Goal: Information Seeking & Learning: Check status

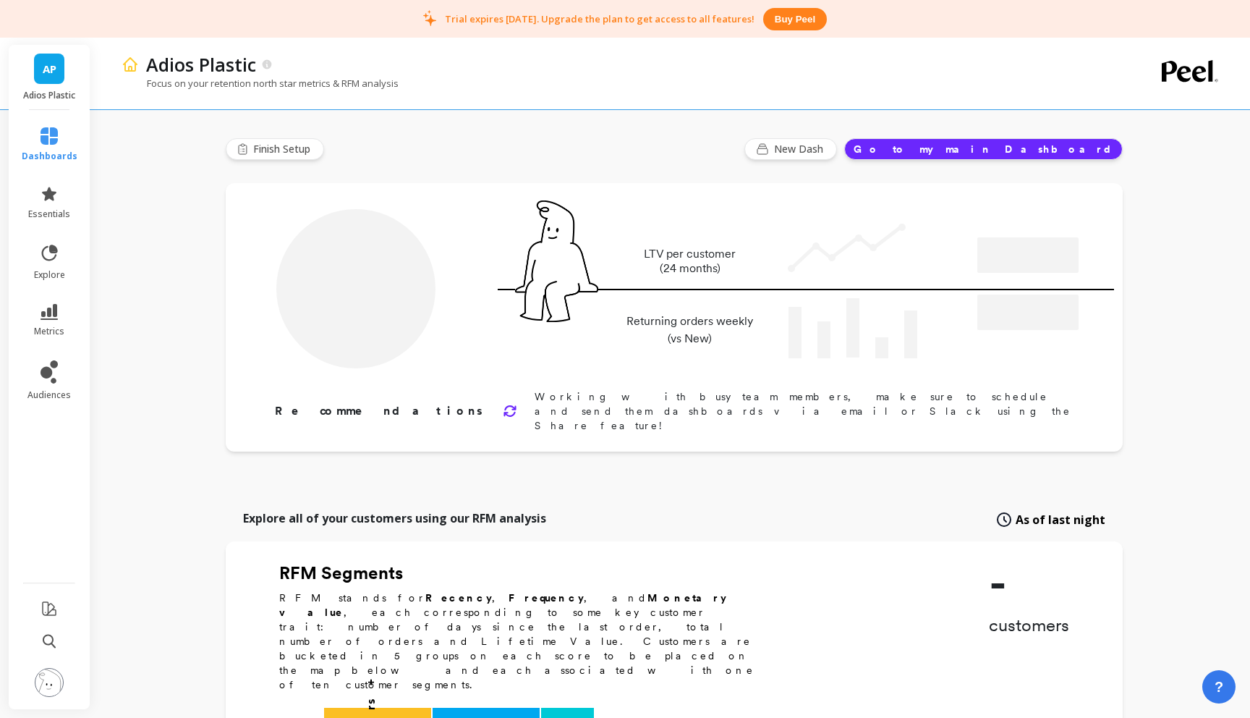
type input "Champions"
type input "183"
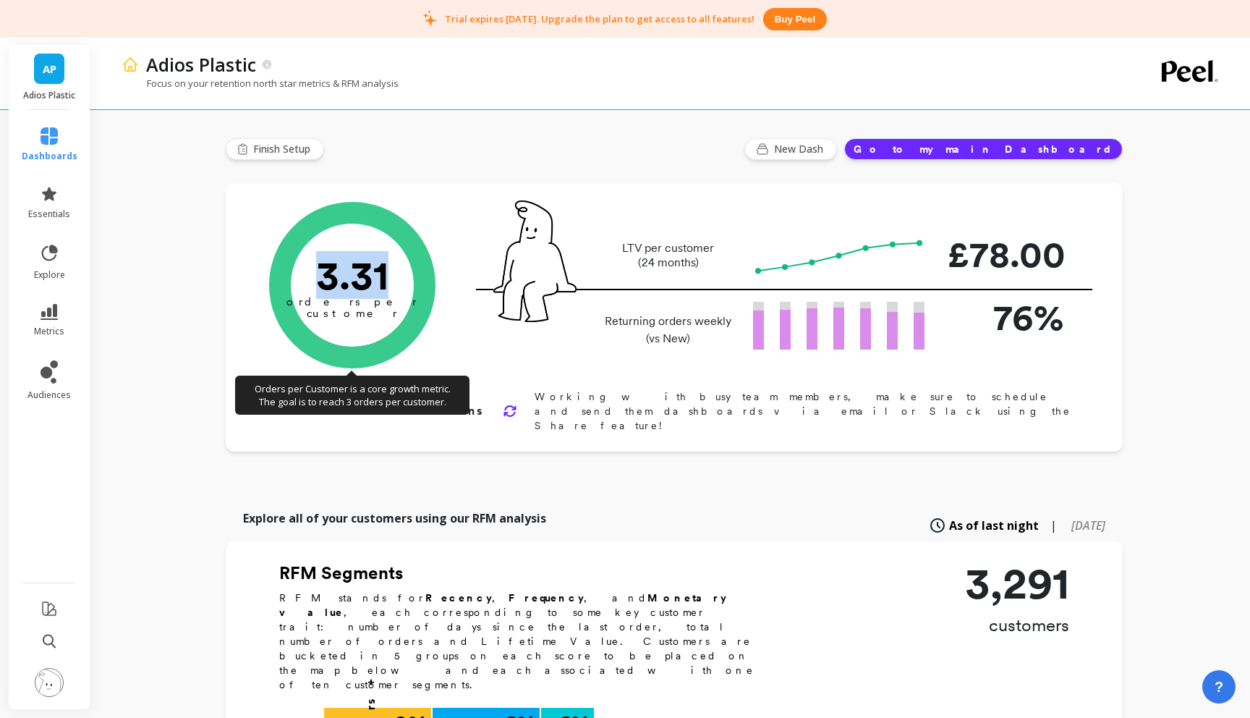
drag, startPoint x: 324, startPoint y: 272, endPoint x: 386, endPoint y: 276, distance: 61.6
click at [386, 276] on text "3.31" at bounding box center [352, 275] width 72 height 48
drag, startPoint x: 386, startPoint y: 276, endPoint x: 316, endPoint y: 268, distance: 69.9
click at [316, 269] on text "3.31" at bounding box center [352, 275] width 72 height 48
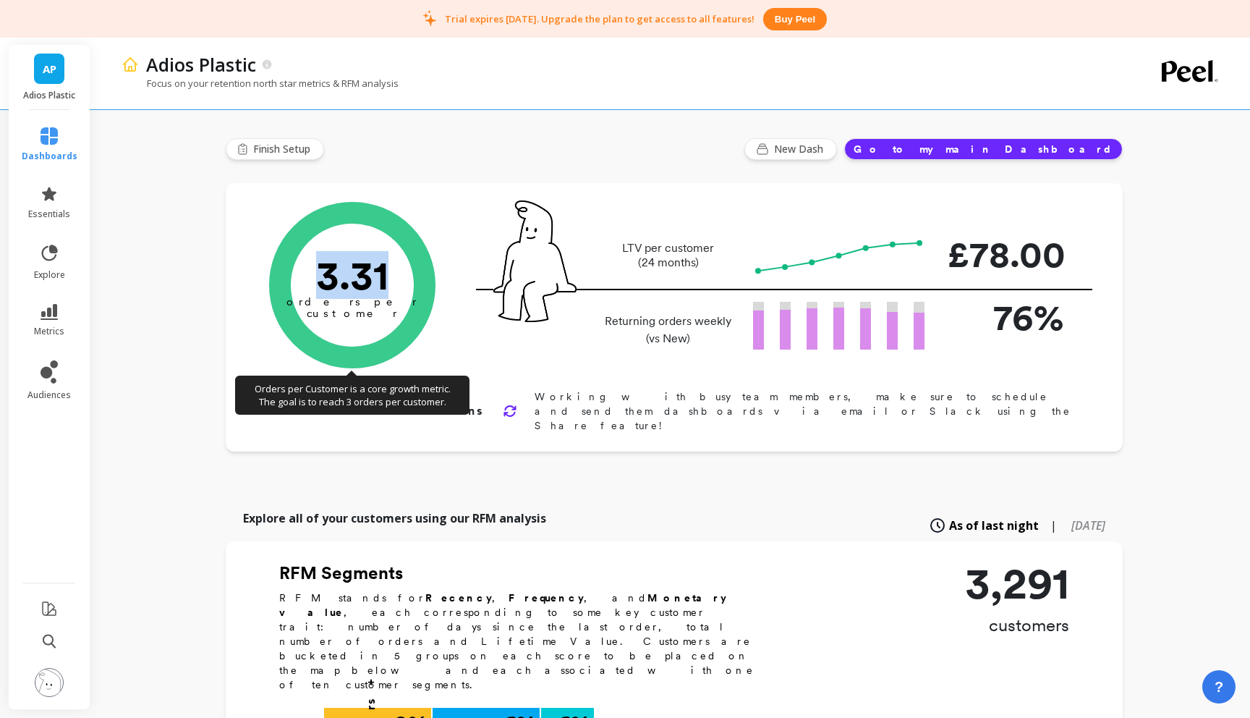
click at [316, 268] on text "3.31" at bounding box center [352, 275] width 72 height 48
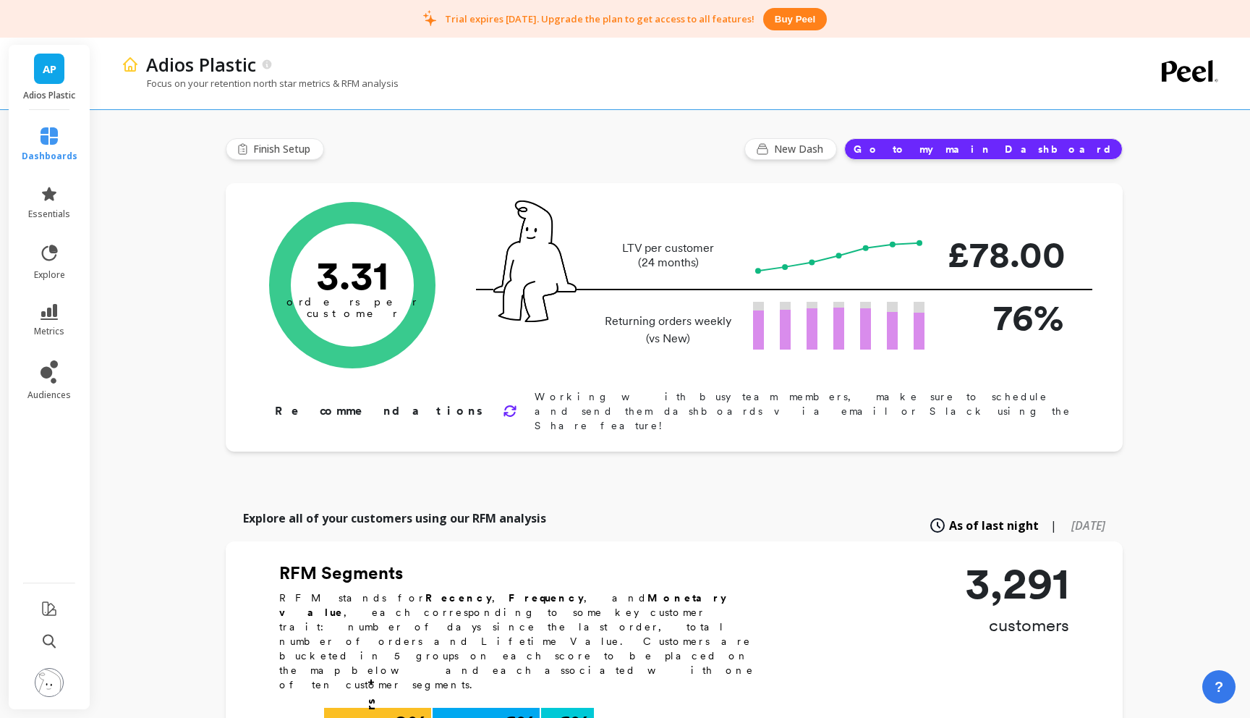
drag, startPoint x: 519, startPoint y: 20, endPoint x: 618, endPoint y: 21, distance: 99.1
click at [618, 21] on p "Trial expires [DATE]. Upgrade the plan to get access to all features!" at bounding box center [600, 18] width 310 height 13
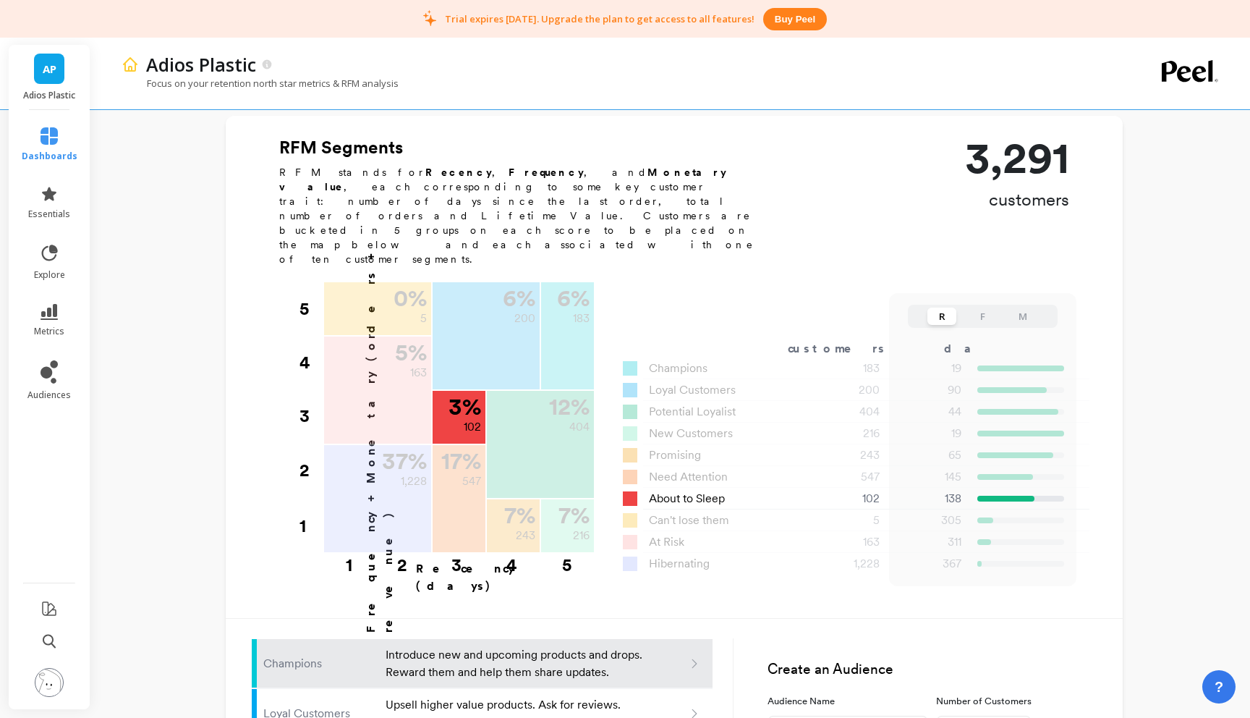
scroll to position [436, 0]
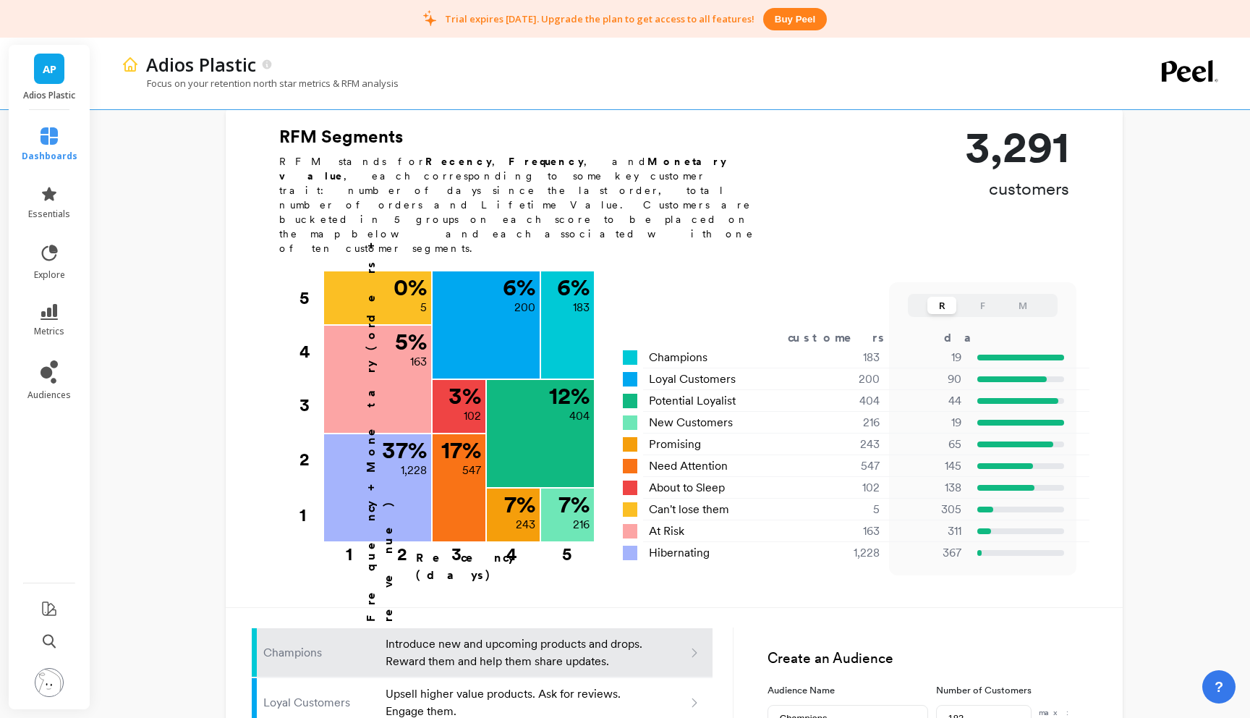
click at [528, 635] on p "Introduce new and upcoming products and drops. Reward them and help them share …" at bounding box center [516, 652] width 260 height 35
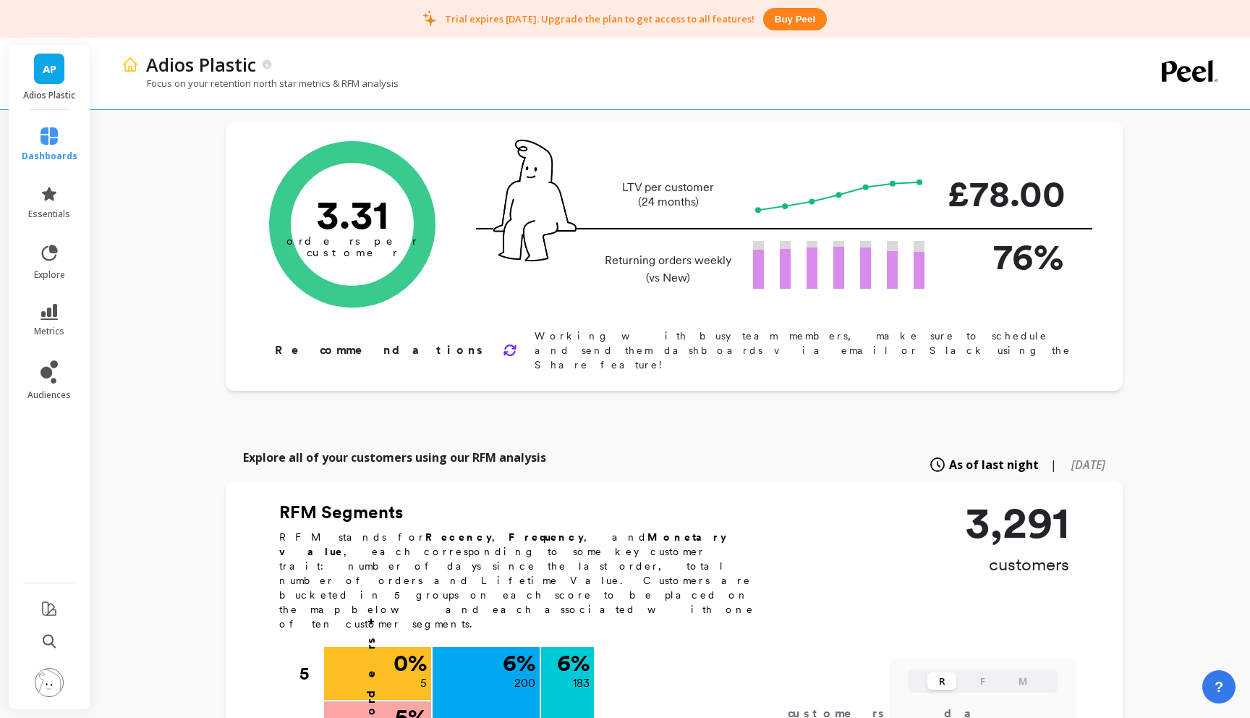
scroll to position [0, 0]
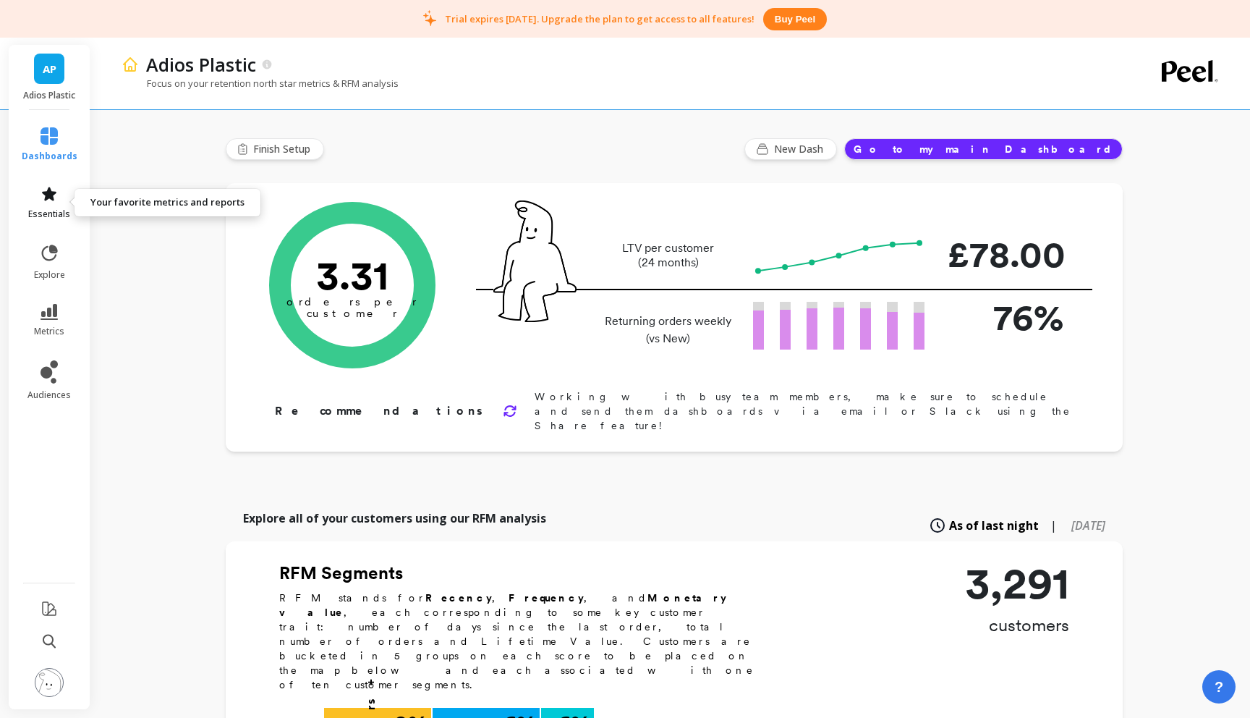
click at [42, 204] on link "essentials" at bounding box center [50, 202] width 56 height 35
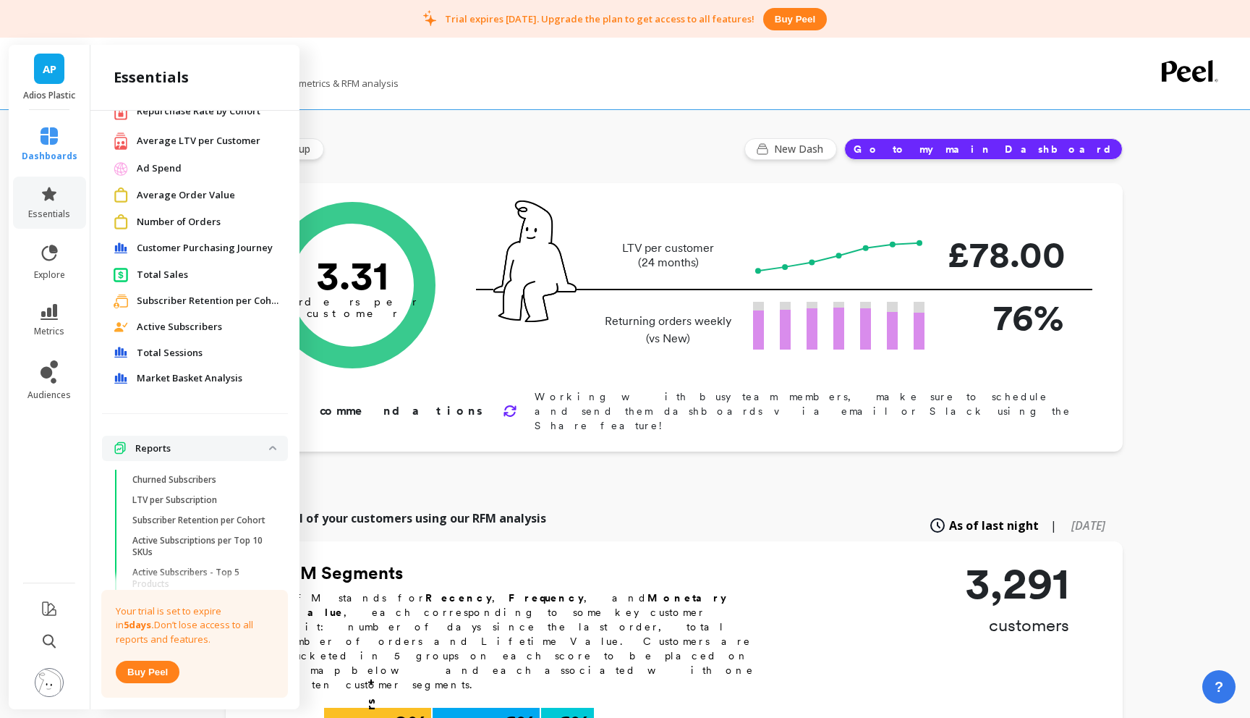
scroll to position [148, 0]
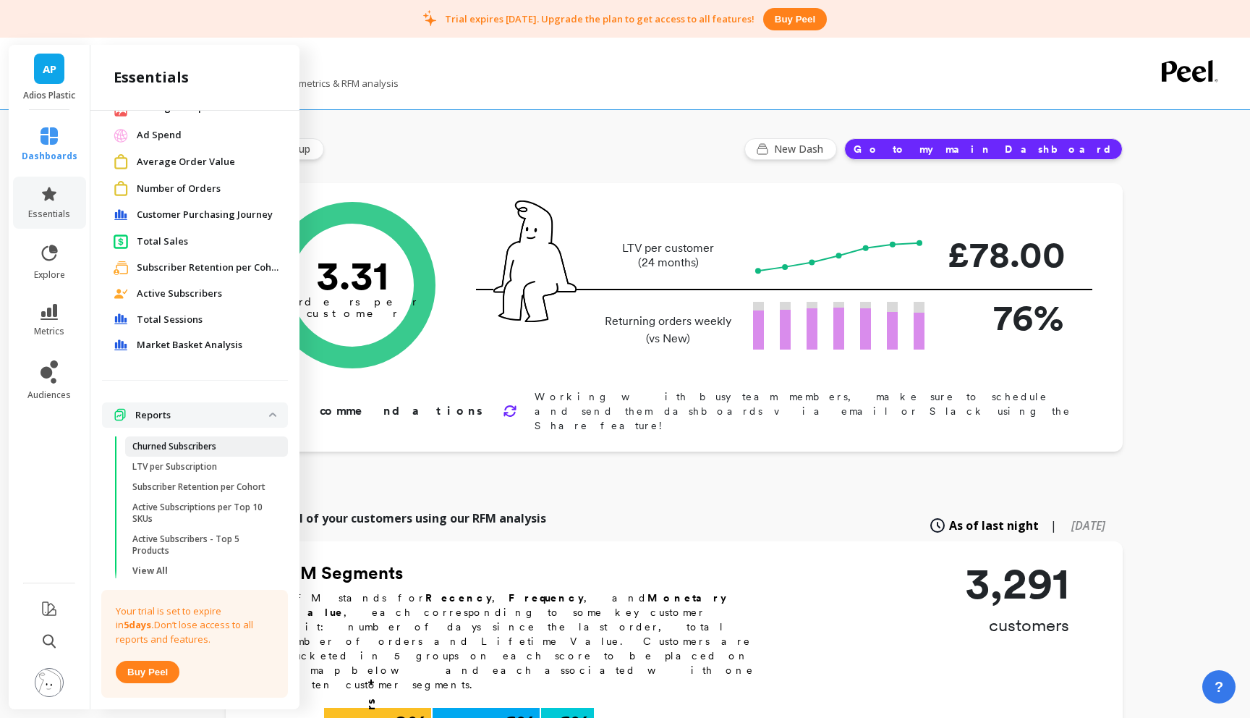
click at [161, 446] on p "Churned Subscribers" at bounding box center [174, 447] width 84 height 12
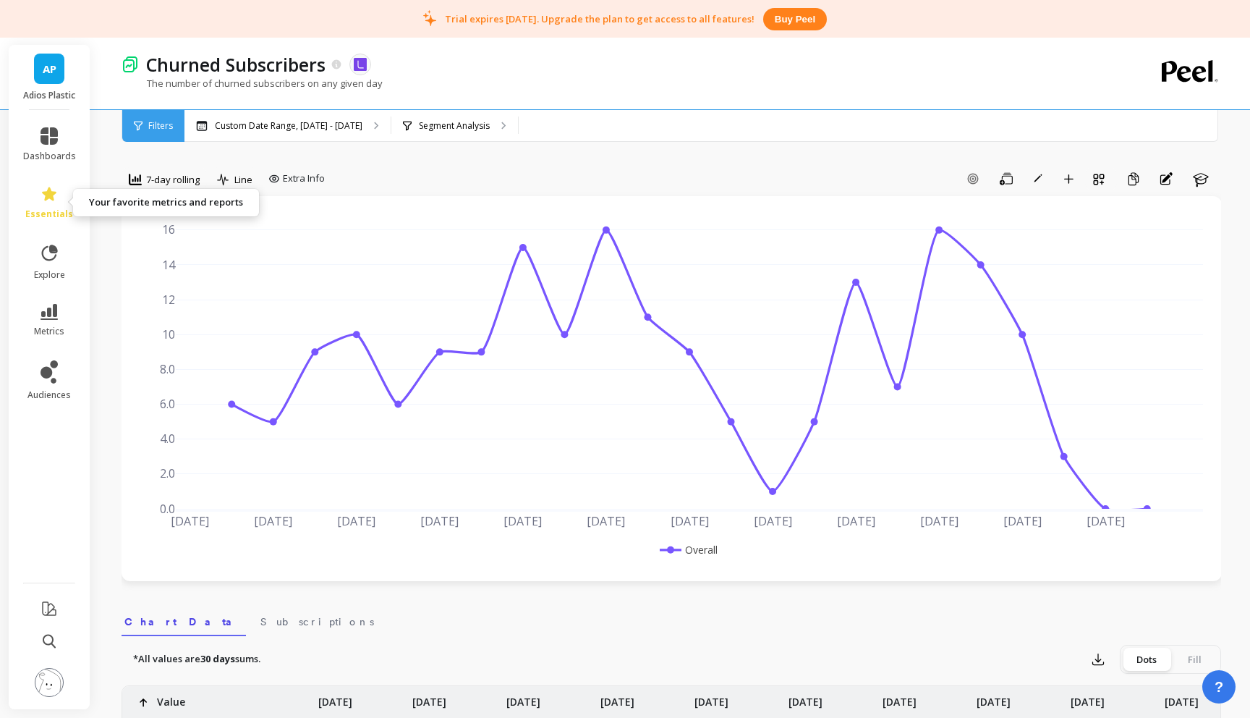
click at [43, 200] on icon at bounding box center [49, 193] width 17 height 17
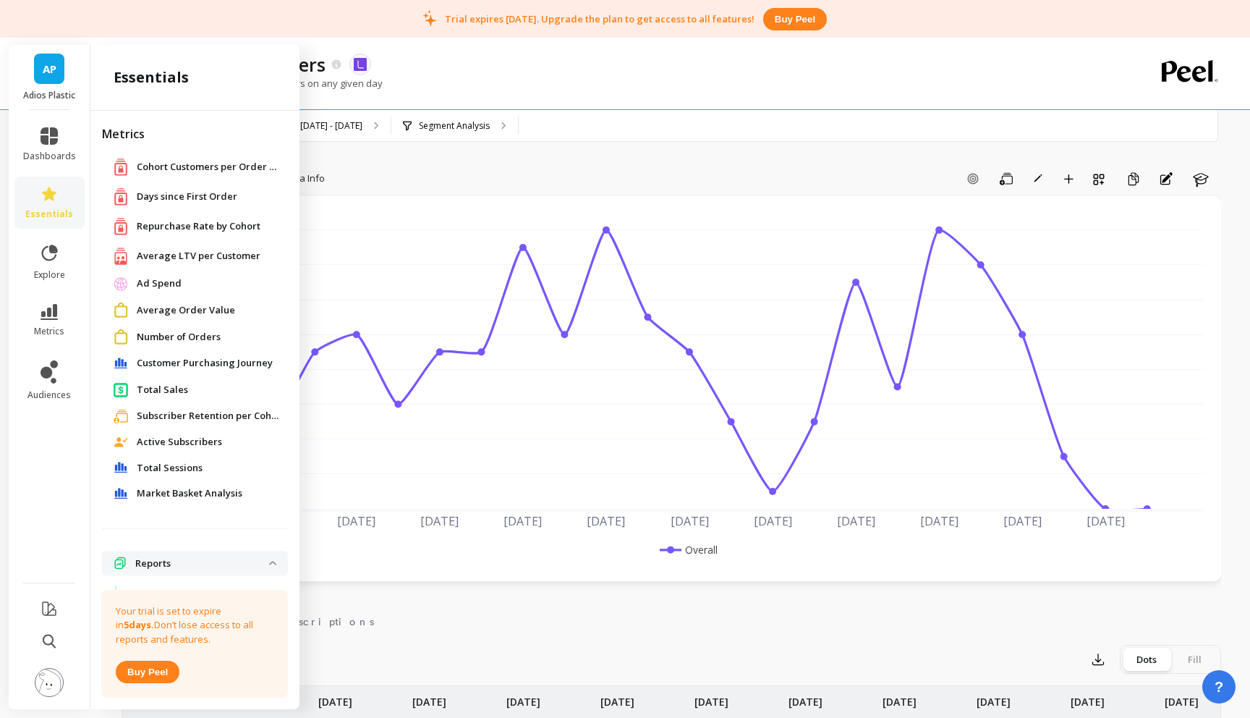
scroll to position [148, 0]
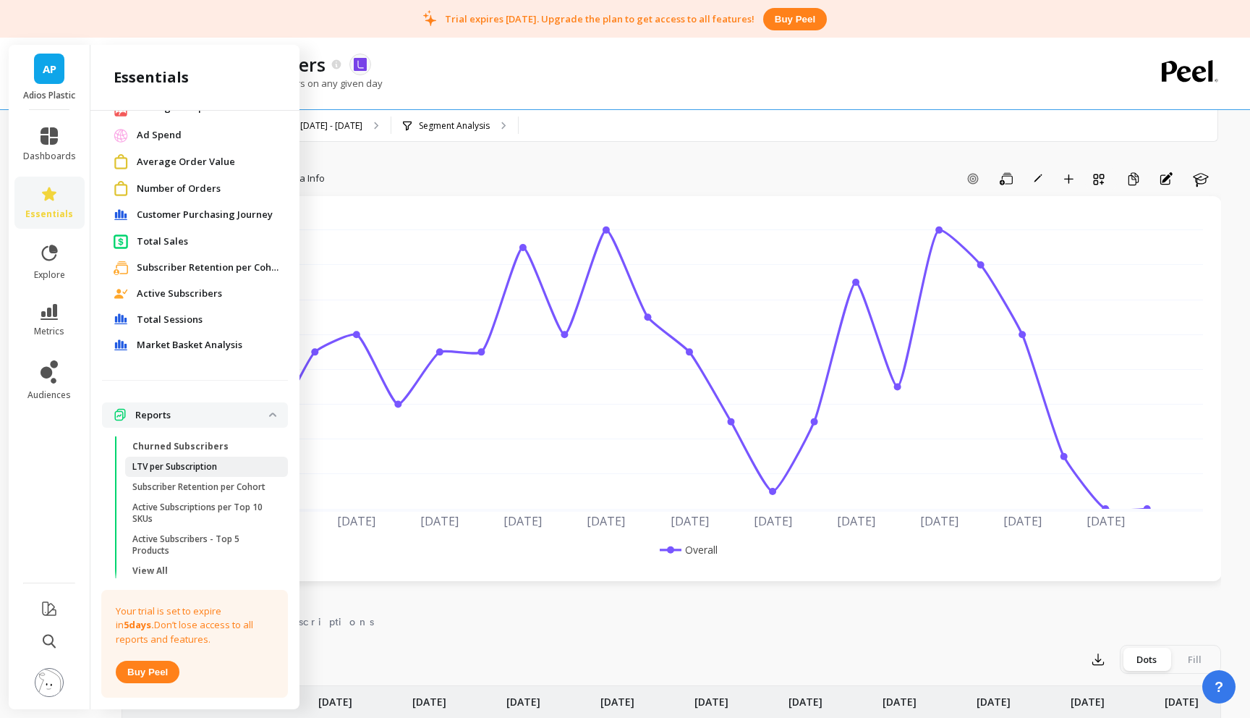
click at [174, 462] on p "LTV per Subscription" at bounding box center [174, 467] width 85 height 12
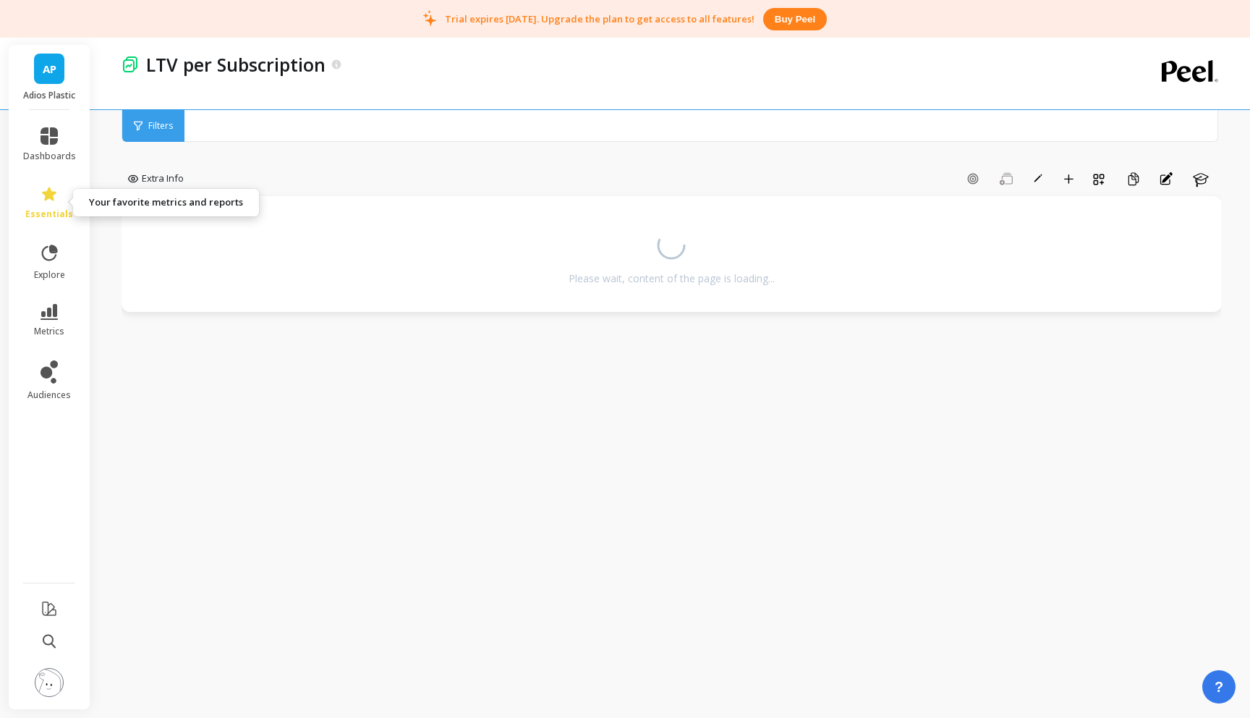
click at [56, 210] on span "essentials" at bounding box center [49, 214] width 48 height 12
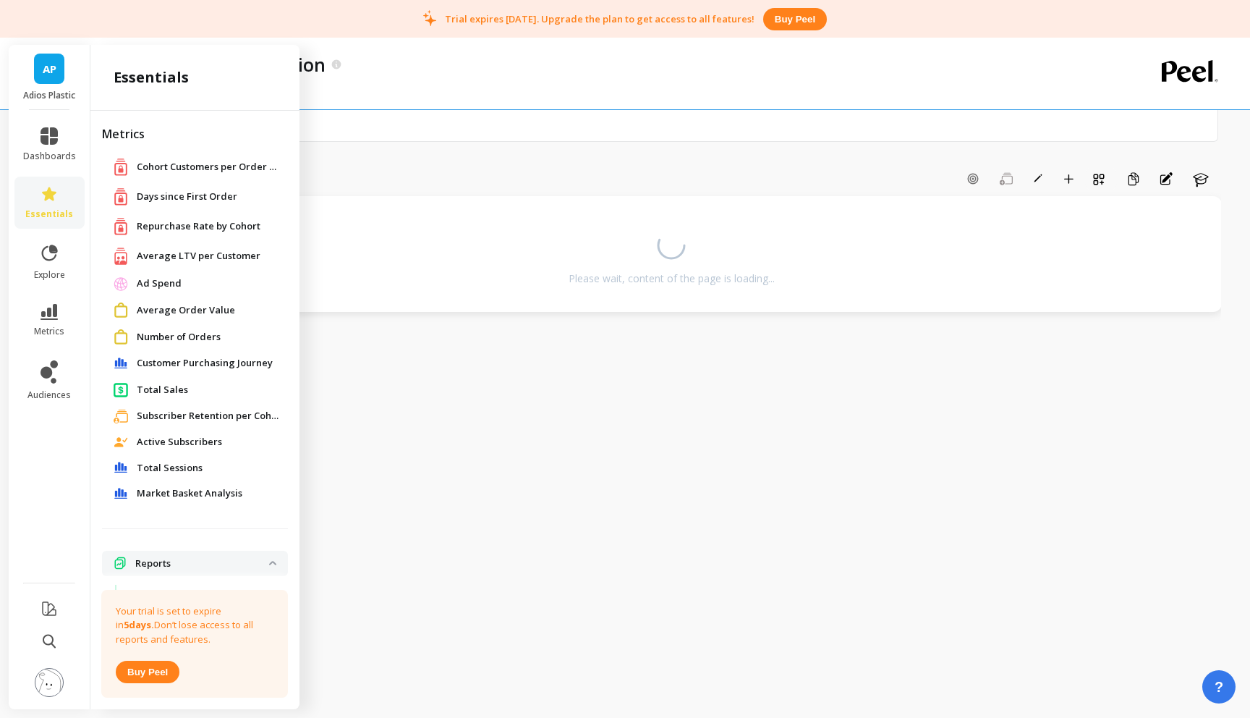
scroll to position [148, 0]
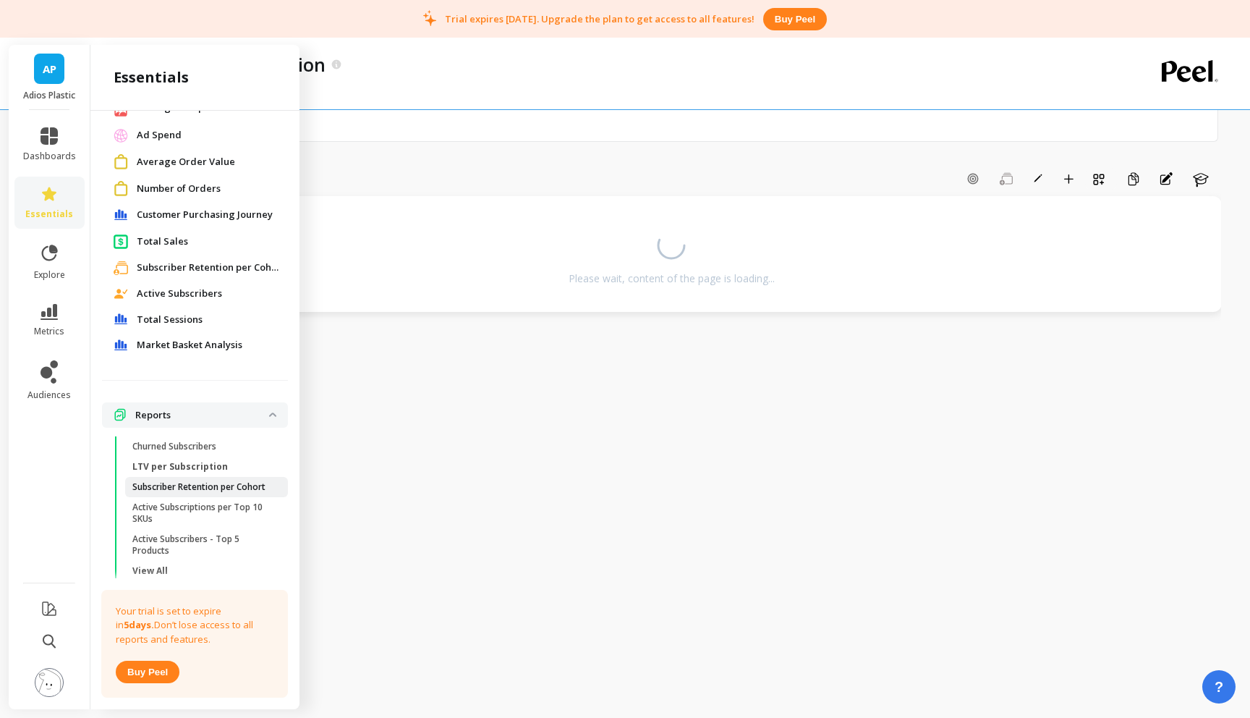
click at [180, 488] on p "Subscriber Retention per Cohort" at bounding box center [198, 487] width 133 height 12
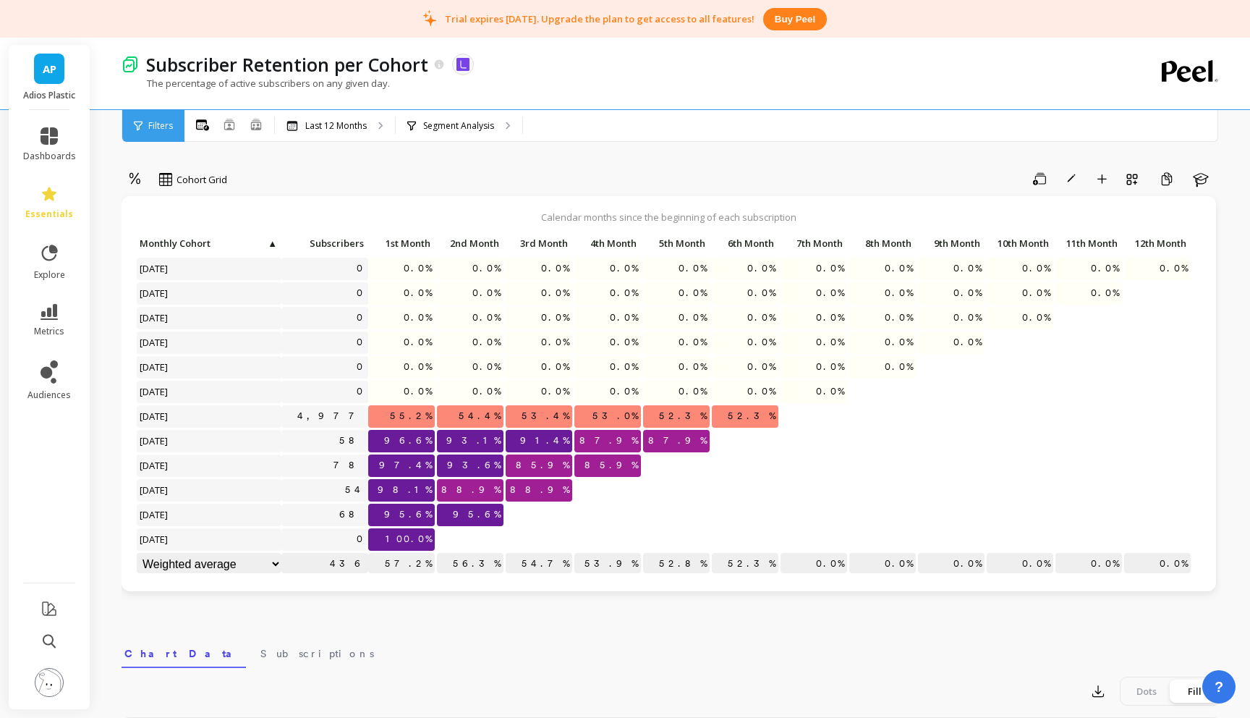
click at [43, 67] on span "AP" at bounding box center [50, 69] width 14 height 17
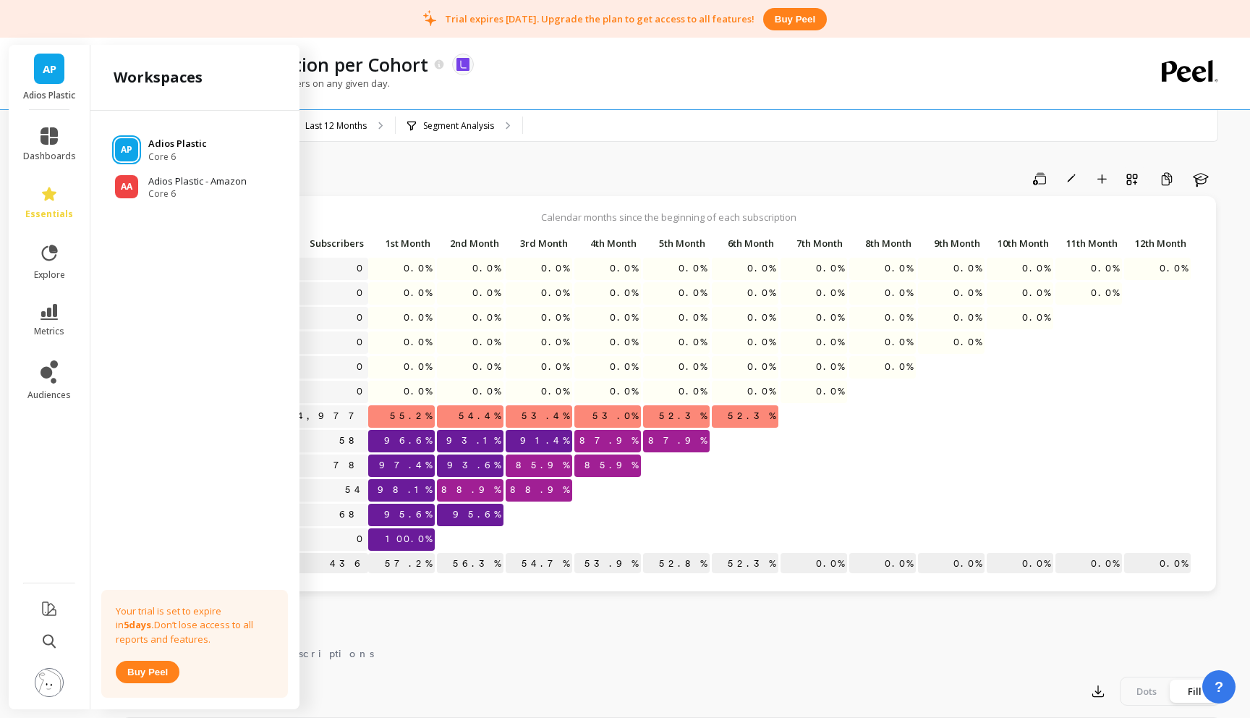
click at [170, 149] on p "Adios Plastic" at bounding box center [177, 144] width 59 height 14
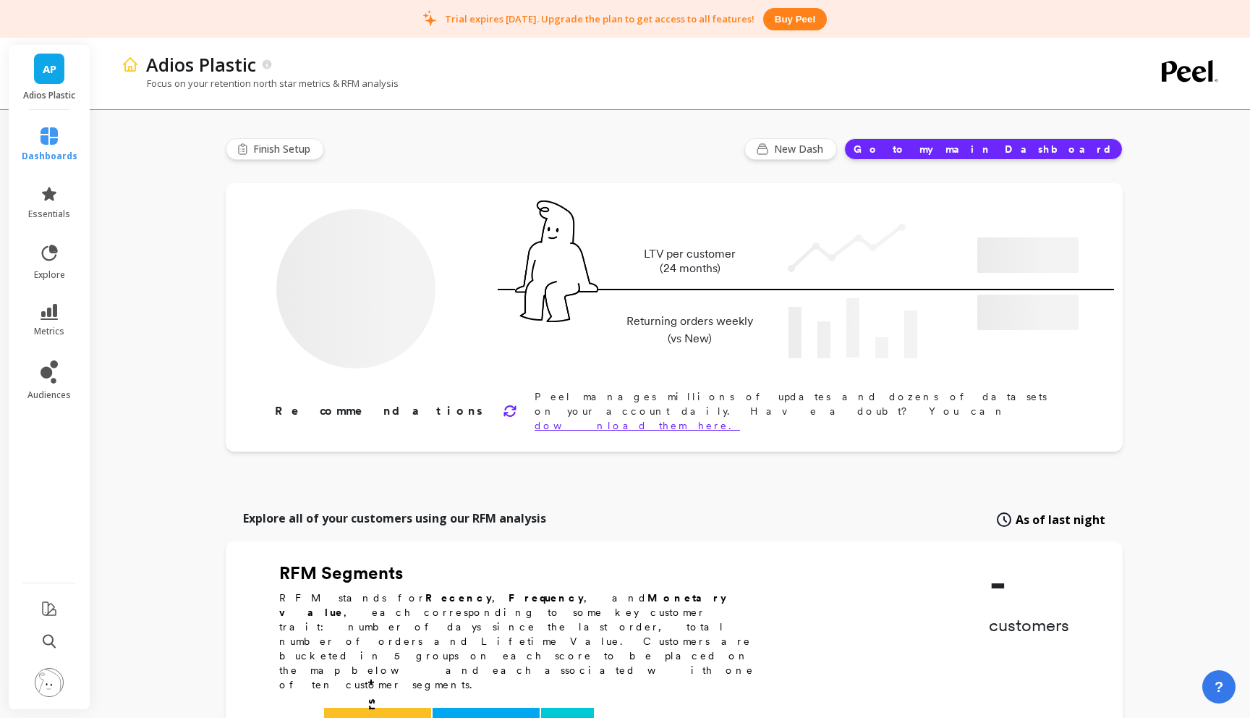
type input "Champions"
type input "183"
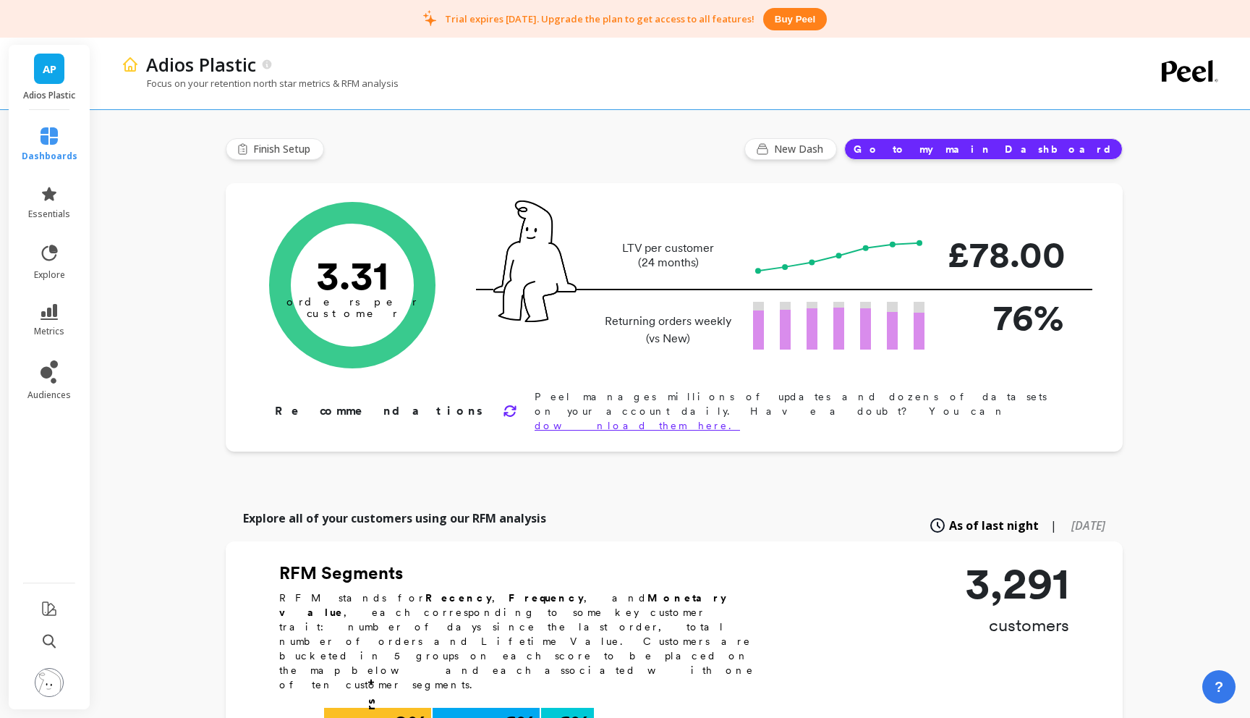
click at [51, 71] on span "AP" at bounding box center [50, 69] width 14 height 17
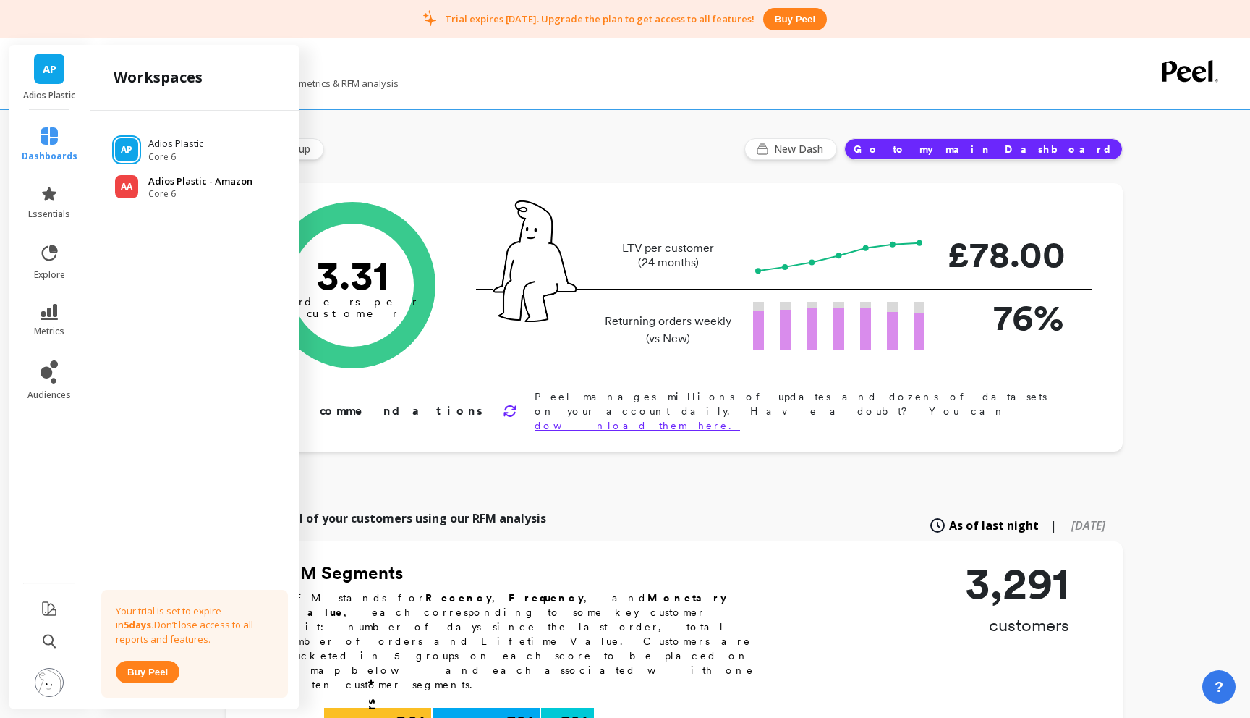
click at [160, 196] on span "Core 6" at bounding box center [200, 194] width 104 height 12
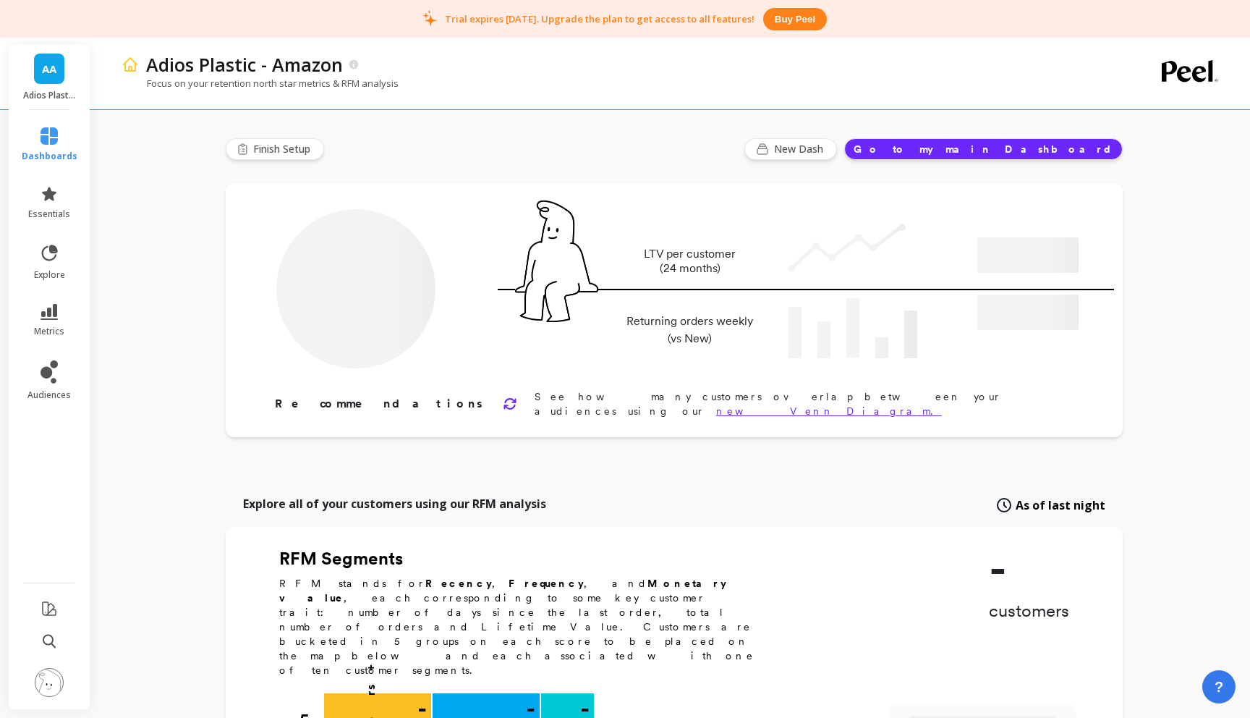
type input "Champions"
type input "855"
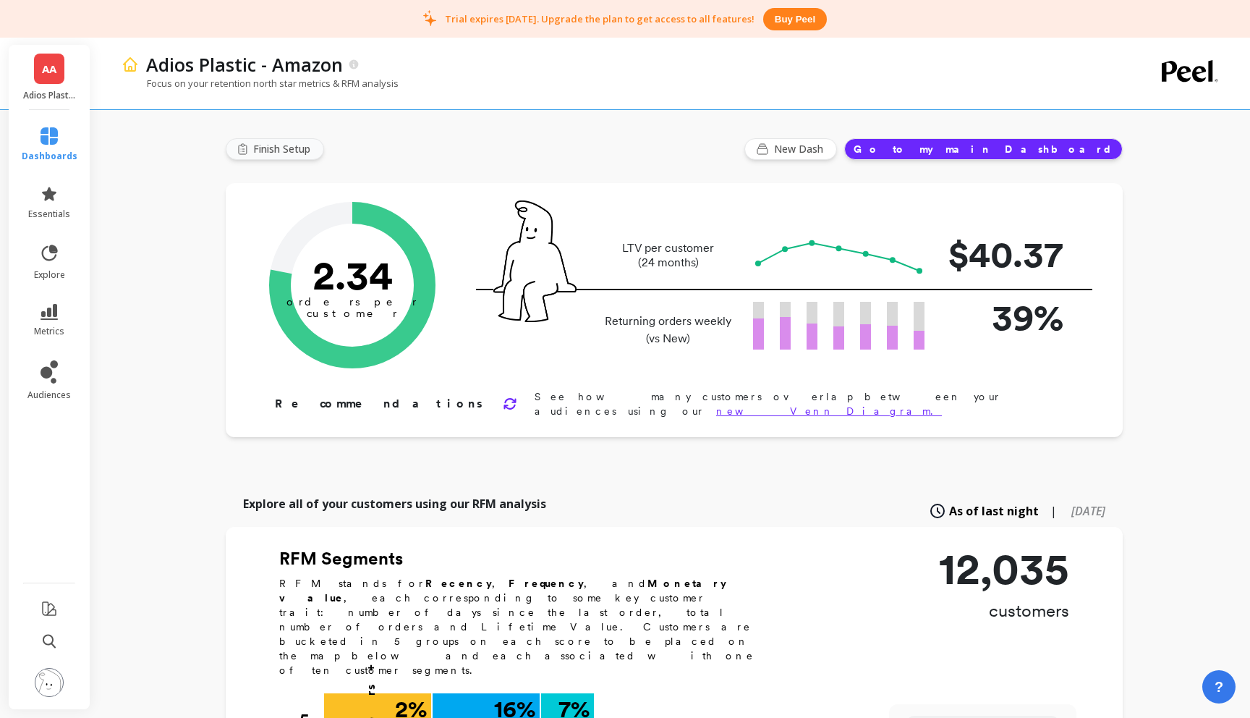
click at [271, 151] on span "Finish Setup" at bounding box center [284, 149] width 62 height 14
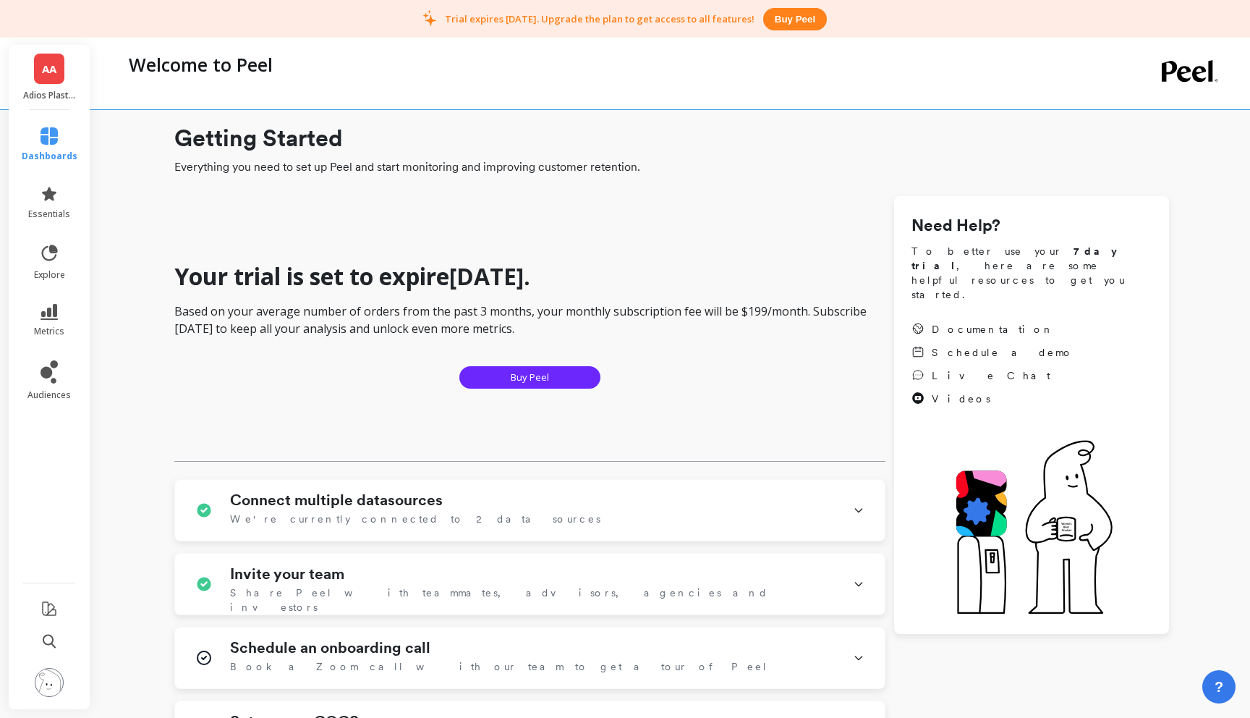
click at [46, 73] on span "AA" at bounding box center [49, 69] width 14 height 17
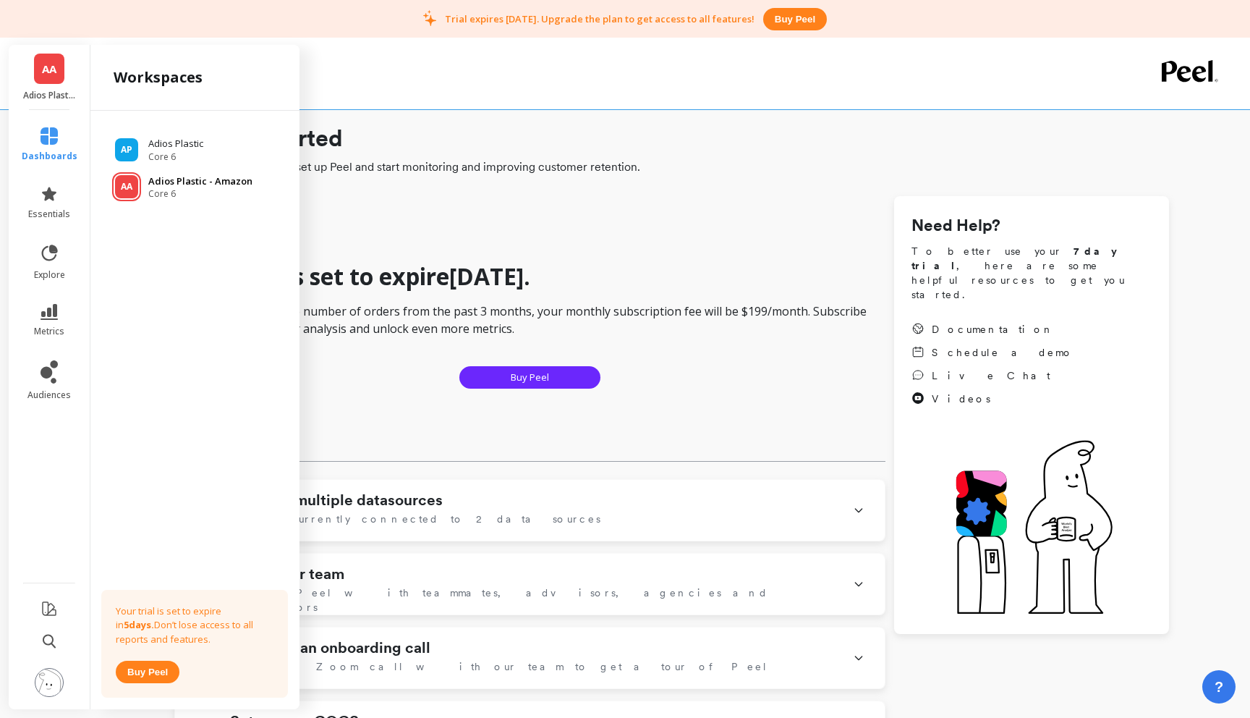
click at [165, 184] on p "Adios Plastic - Amazon" at bounding box center [200, 181] width 104 height 14
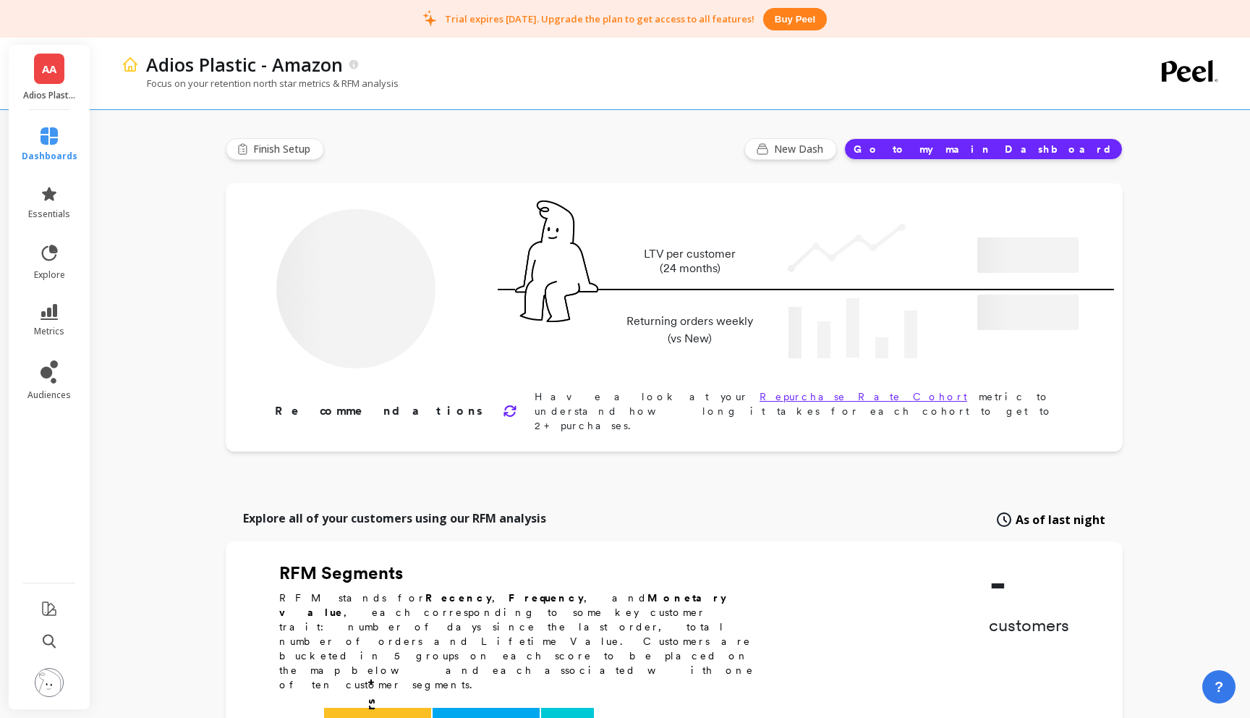
type input "Champions"
type input "855"
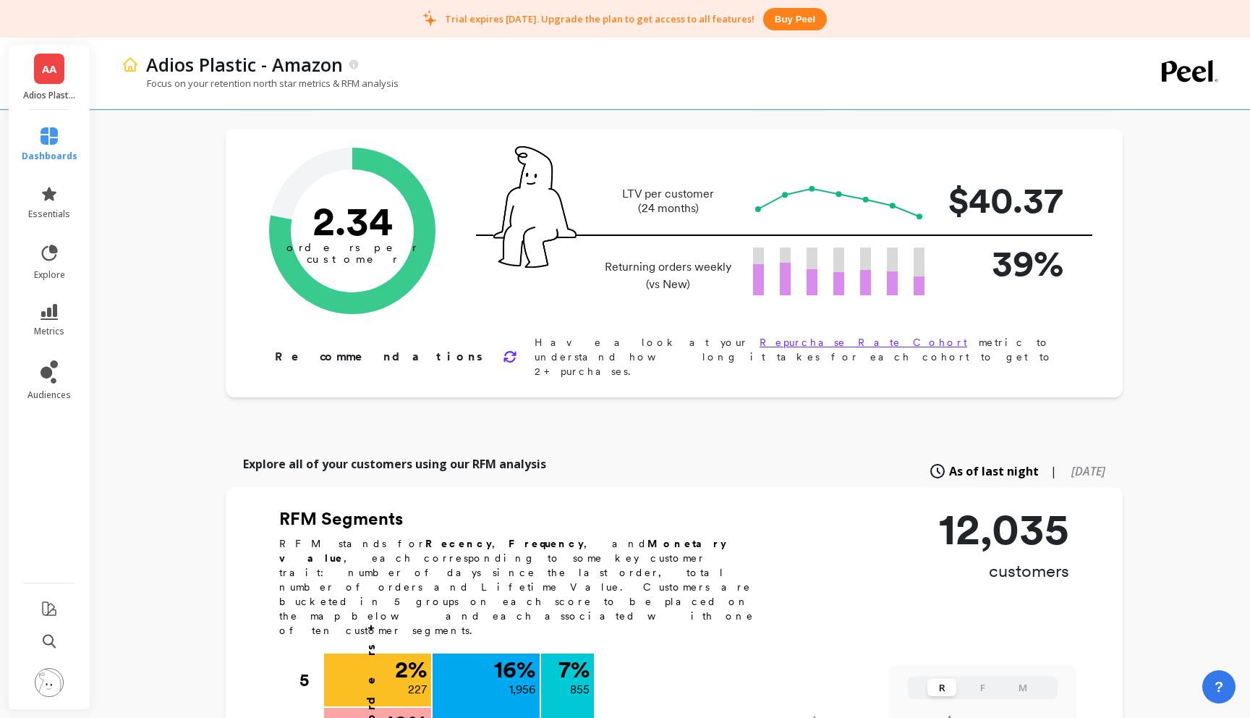
scroll to position [56, 0]
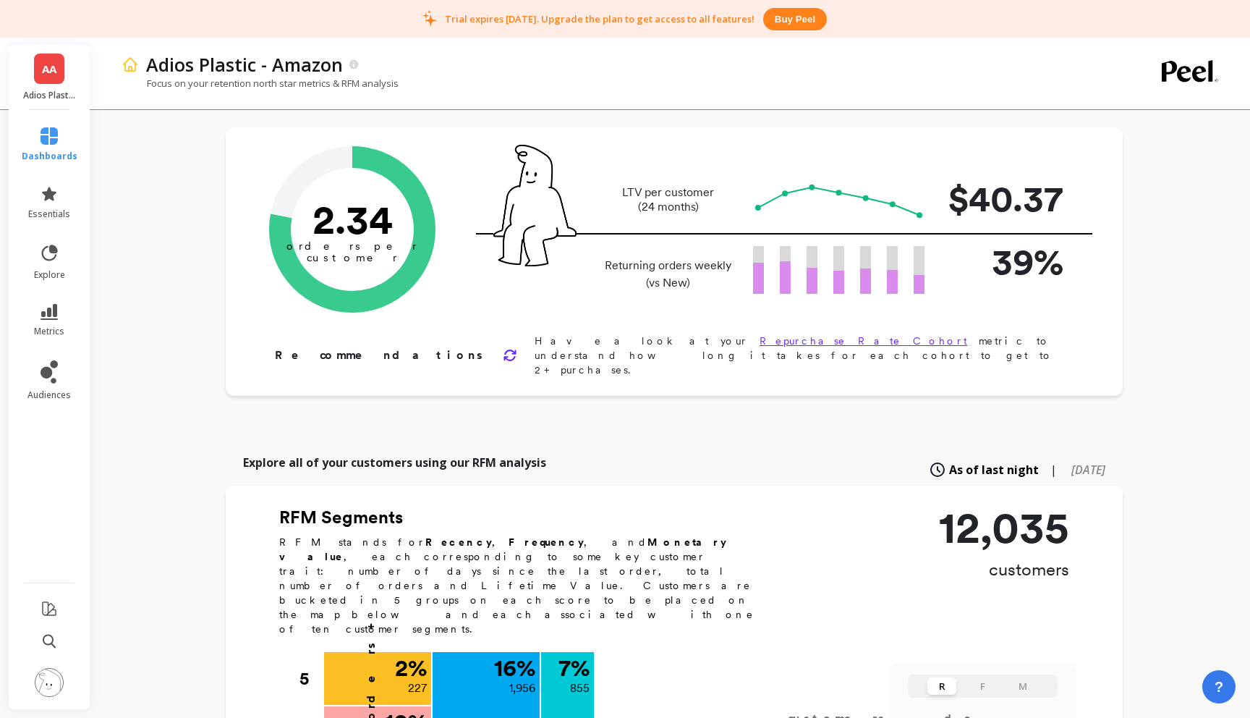
click at [760, 340] on link "Repurchase Rate Cohort" at bounding box center [864, 341] width 208 height 12
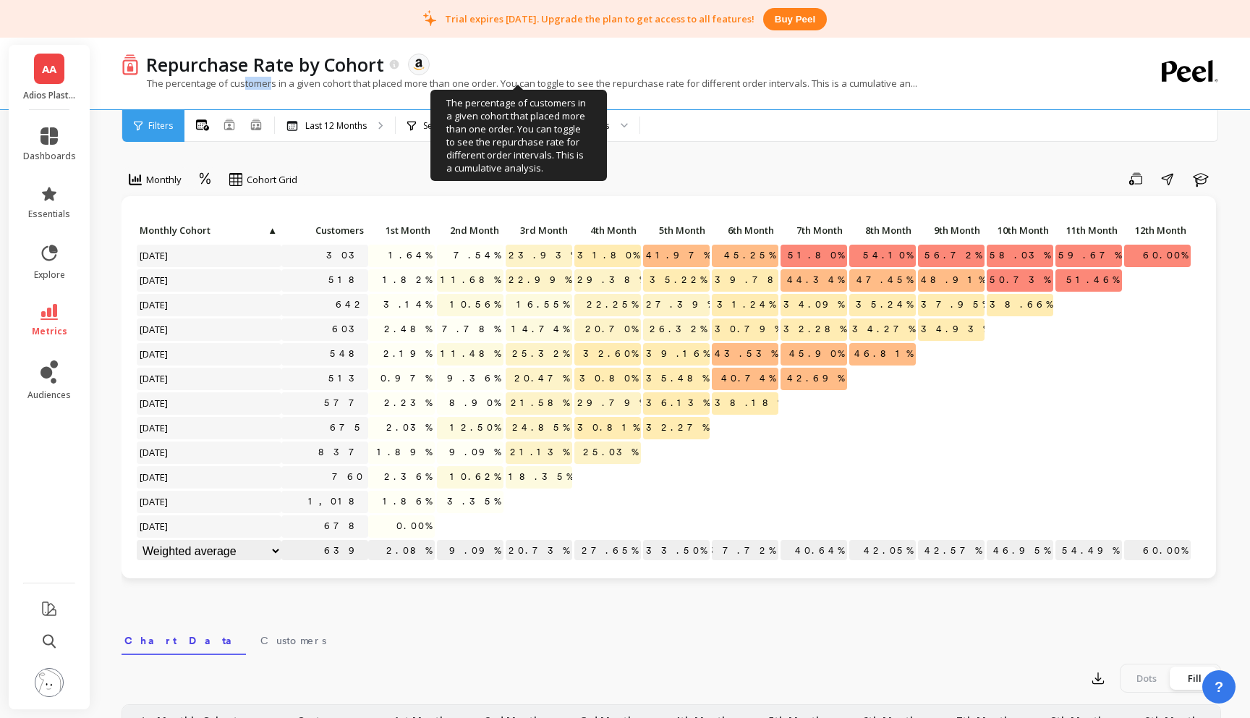
drag, startPoint x: 244, startPoint y: 81, endPoint x: 269, endPoint y: 86, distance: 25.8
click at [269, 86] on p "The percentage of customers in a given cohort that placed more than one order. …" at bounding box center [520, 83] width 796 height 13
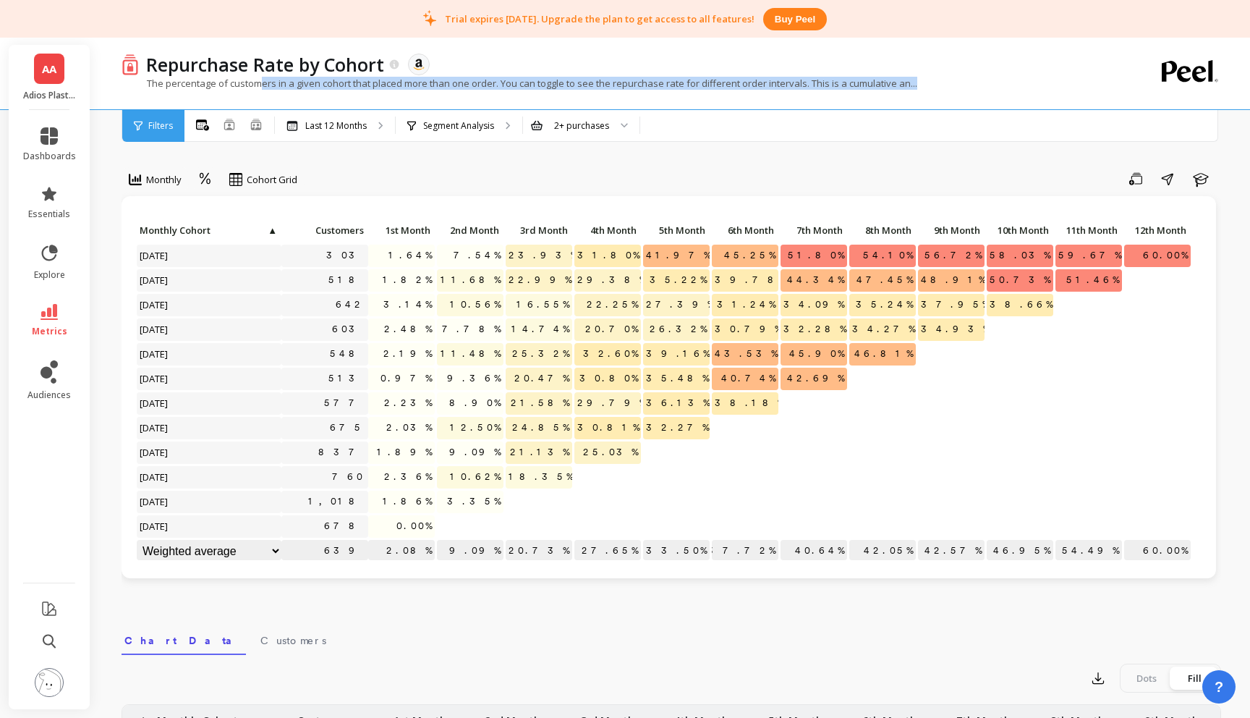
drag, startPoint x: 257, startPoint y: 81, endPoint x: 279, endPoint y: 94, distance: 25.3
click at [279, 94] on div "The percentage of customers in a given cohort that placed more than one order. …" at bounding box center [612, 90] width 981 height 27
drag, startPoint x: 276, startPoint y: 87, endPoint x: 292, endPoint y: 94, distance: 17.5
click at [292, 94] on div "The percentage of customers in a given cohort that placed more than one order. …" at bounding box center [612, 90] width 981 height 27
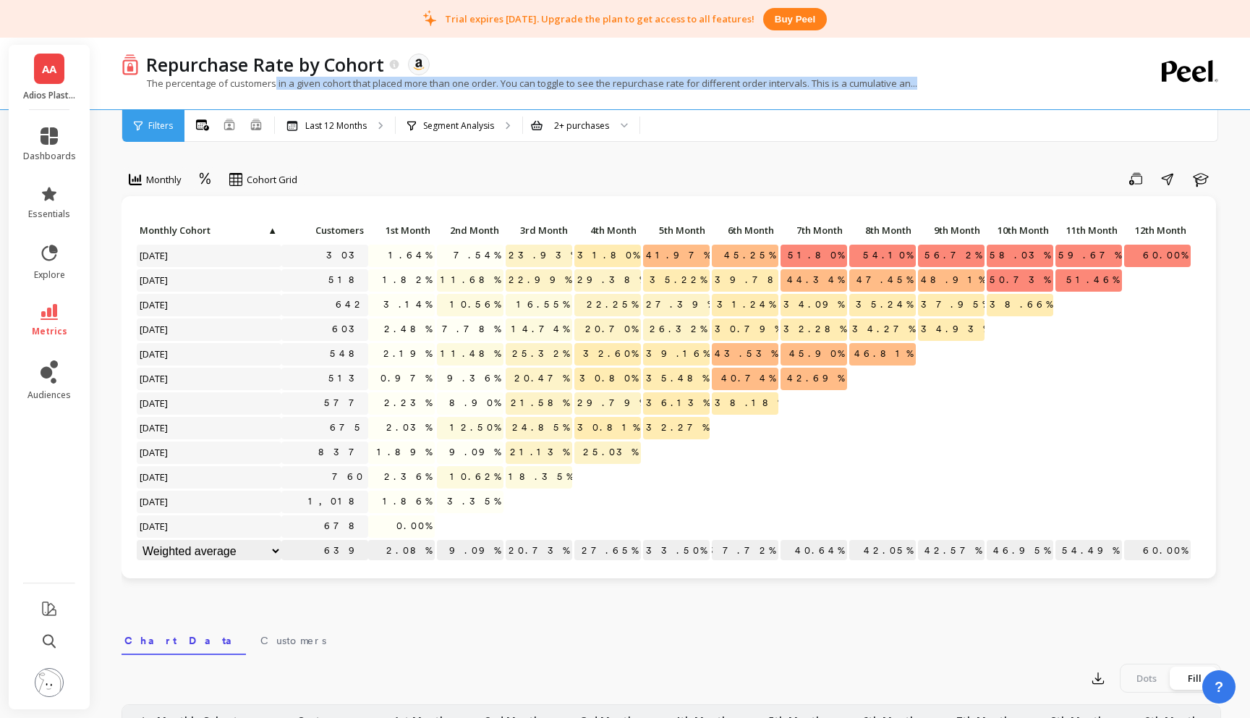
click at [292, 94] on div "The percentage of customers in a given cohort that placed more than one order. …" at bounding box center [612, 90] width 981 height 27
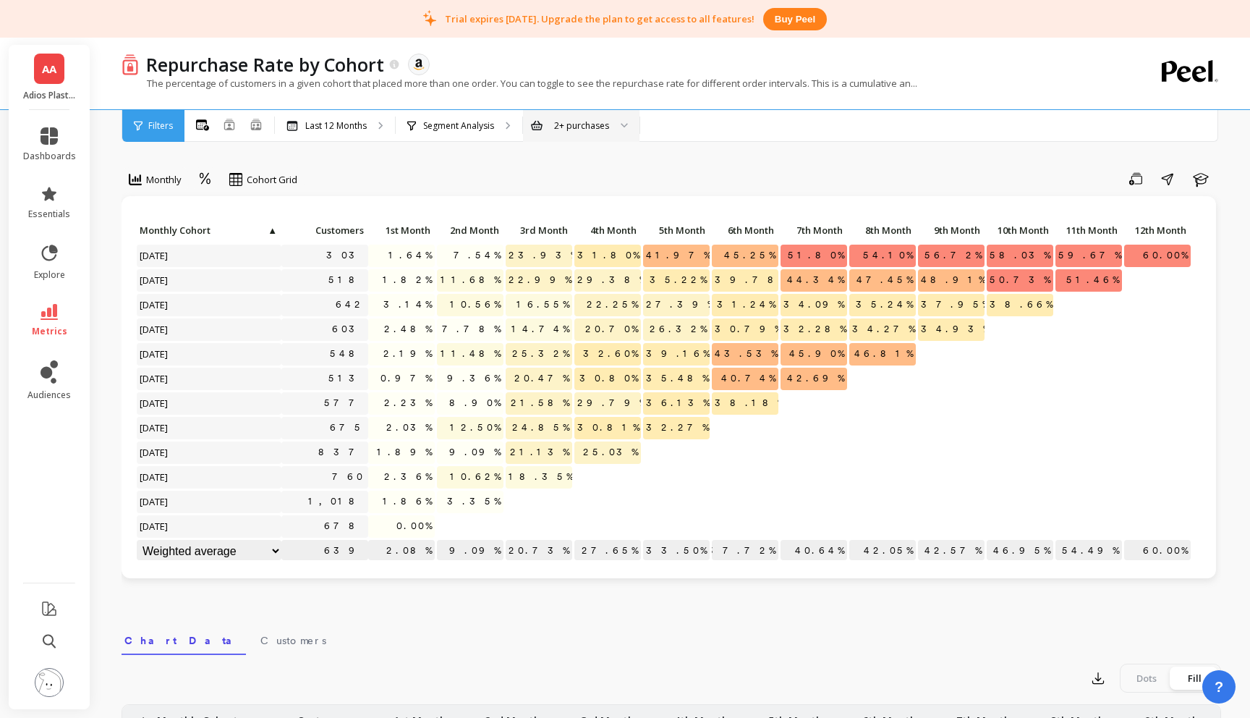
click at [585, 122] on div "2+ purchases" at bounding box center [581, 126] width 55 height 14
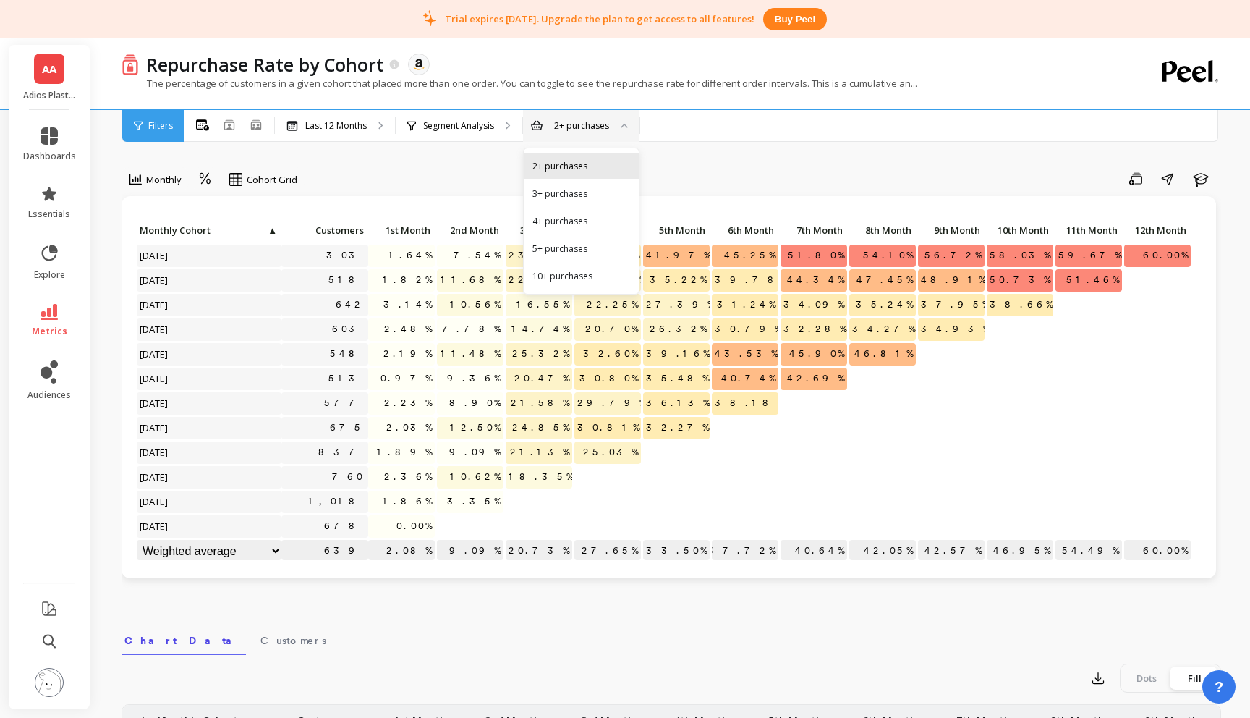
click at [567, 168] on div "2+ purchases" at bounding box center [582, 166] width 98 height 14
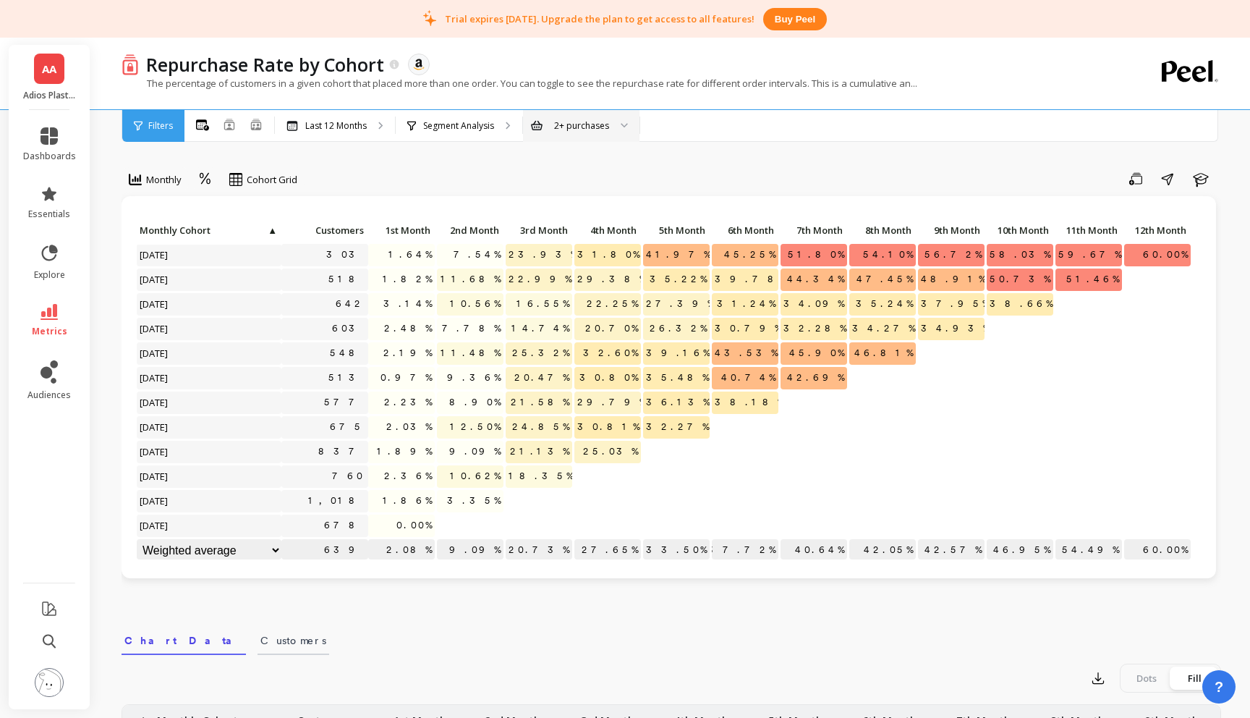
click at [260, 637] on span "Customers" at bounding box center [293, 640] width 66 height 14
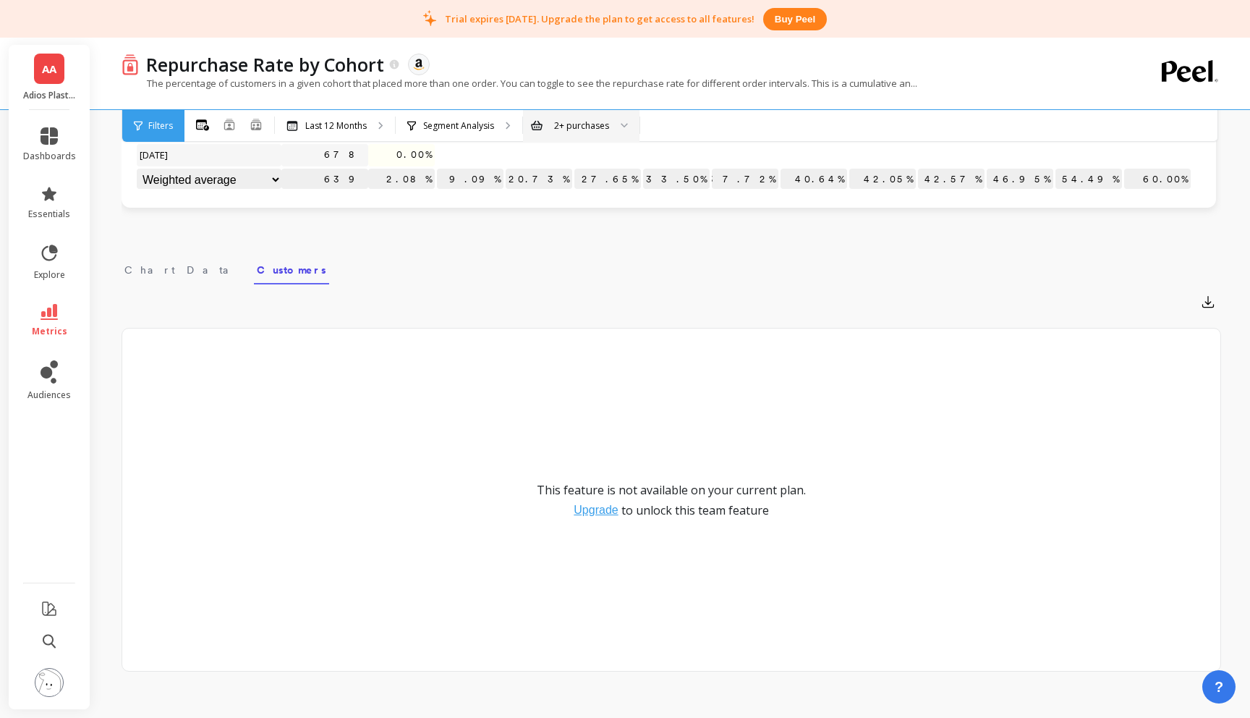
scroll to position [371, 0]
click at [152, 263] on span "Chart Data" at bounding box center [181, 269] width 115 height 14
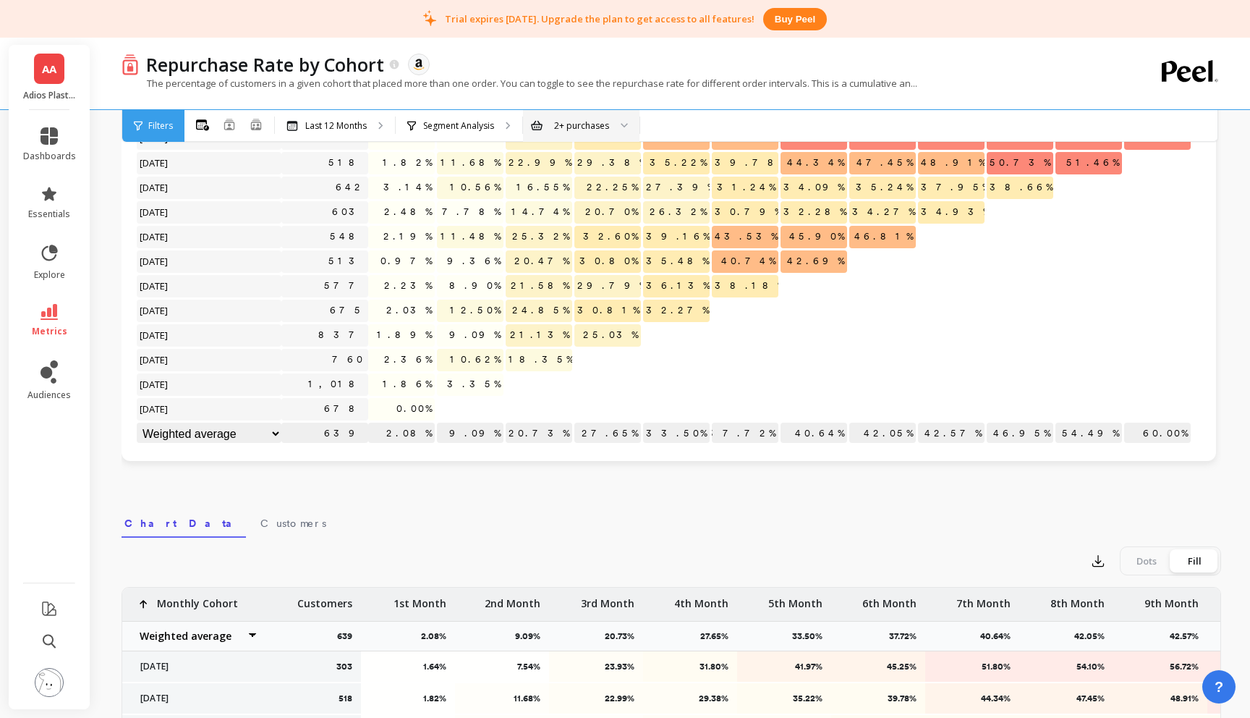
scroll to position [0, 0]
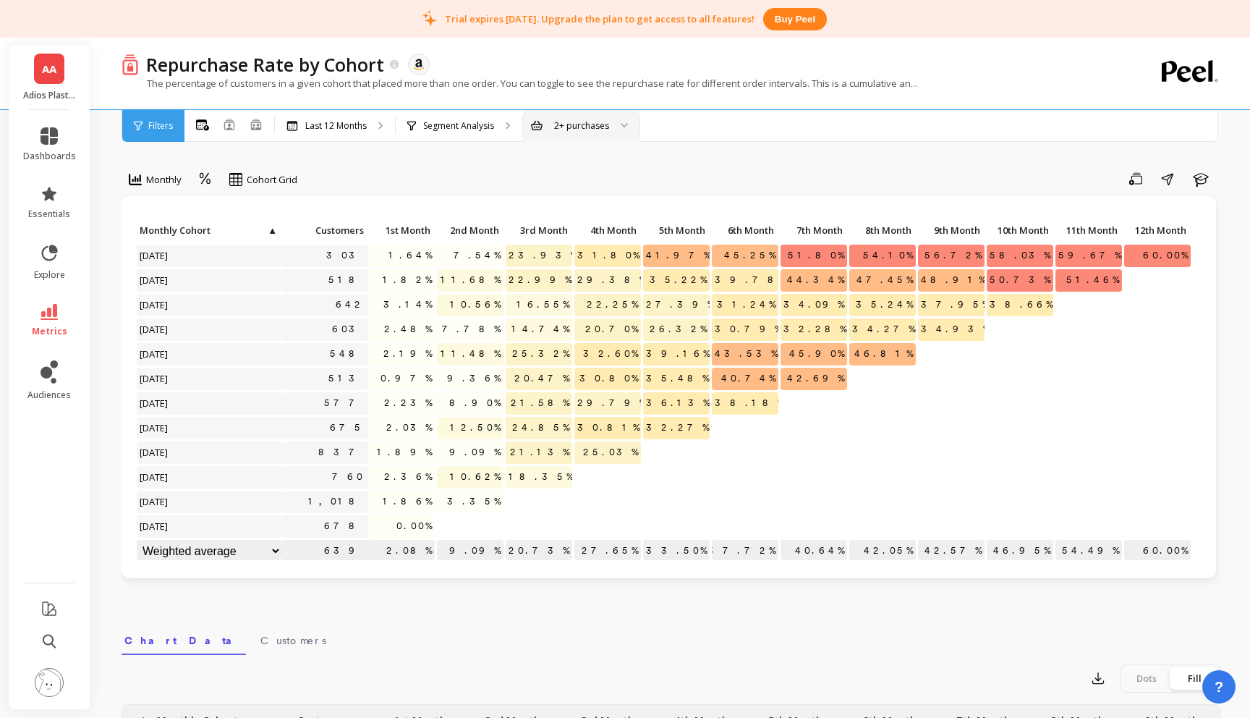
click at [593, 124] on div "2+ purchases" at bounding box center [581, 126] width 55 height 14
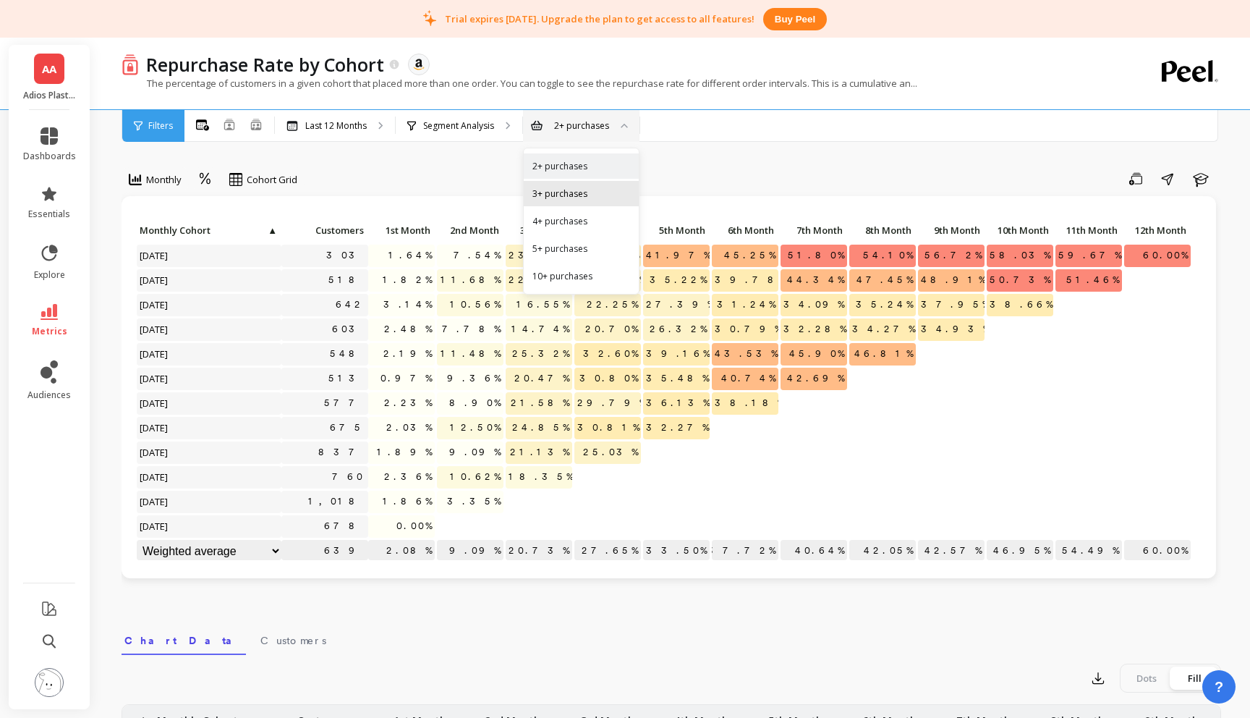
click at [568, 196] on div "3+ purchases" at bounding box center [582, 194] width 98 height 14
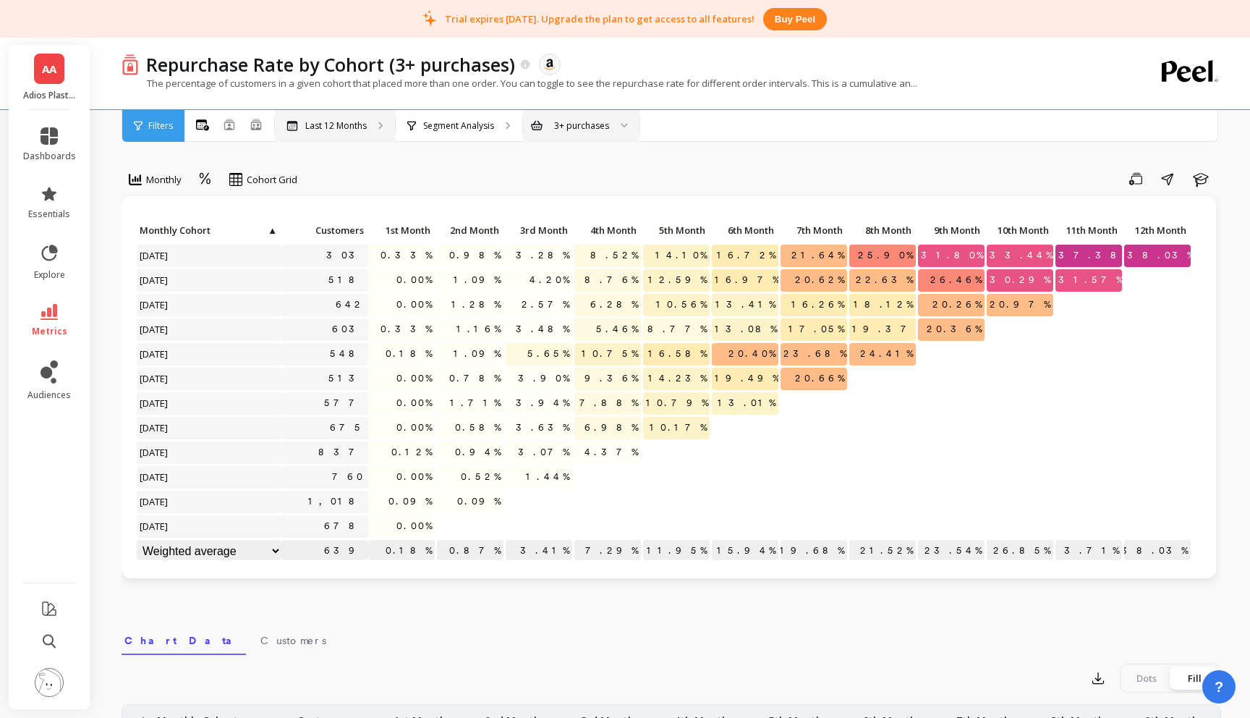
click at [334, 125] on p "Last 12 Months" at bounding box center [336, 126] width 62 height 12
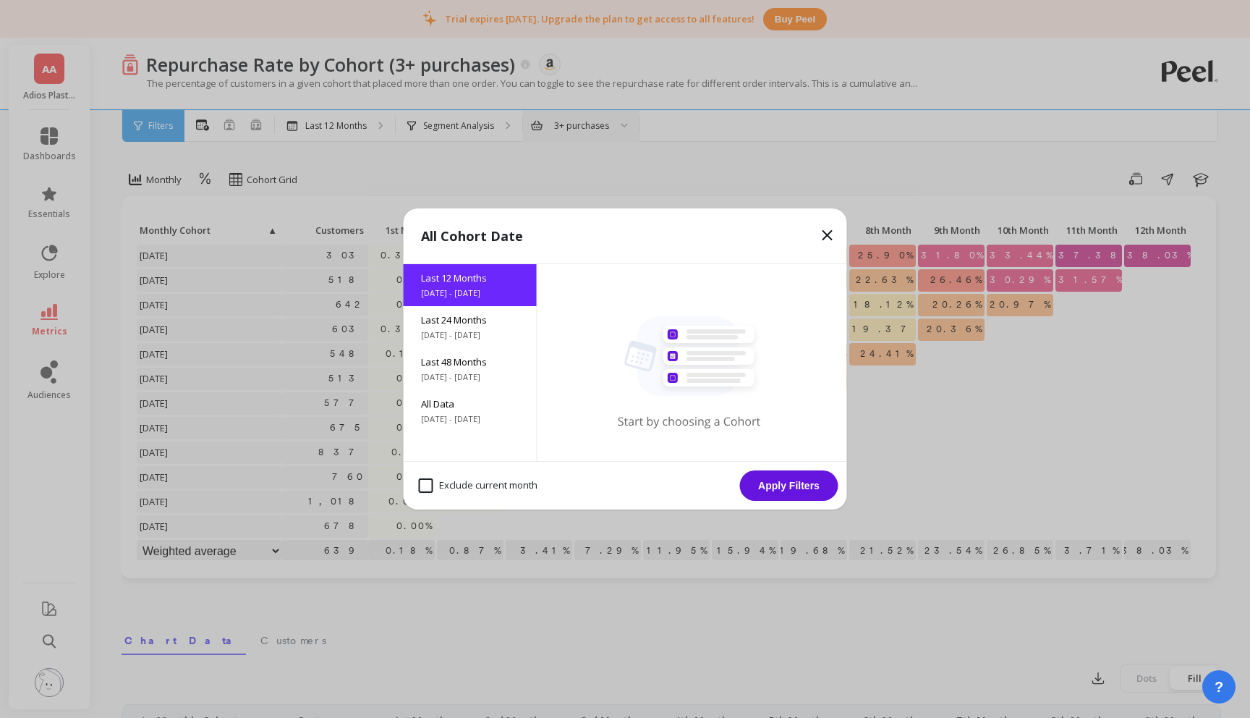
click at [828, 231] on icon at bounding box center [827, 234] width 17 height 17
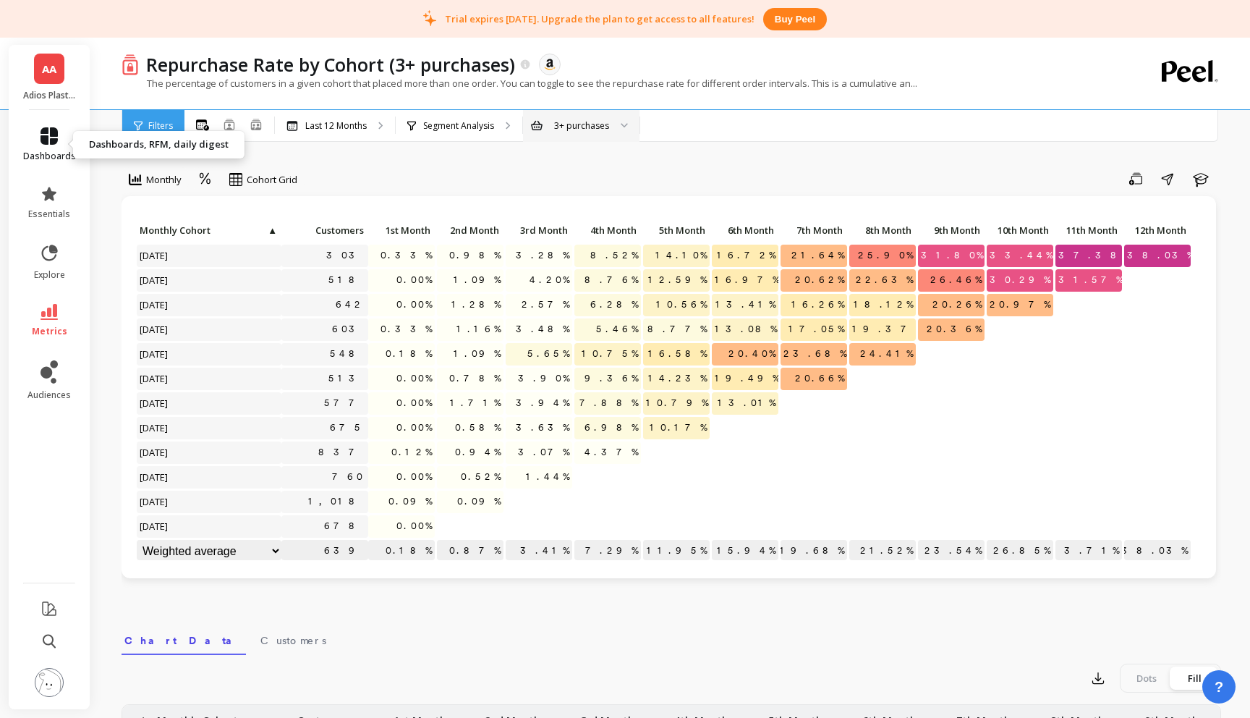
click at [56, 132] on icon at bounding box center [49, 135] width 17 height 17
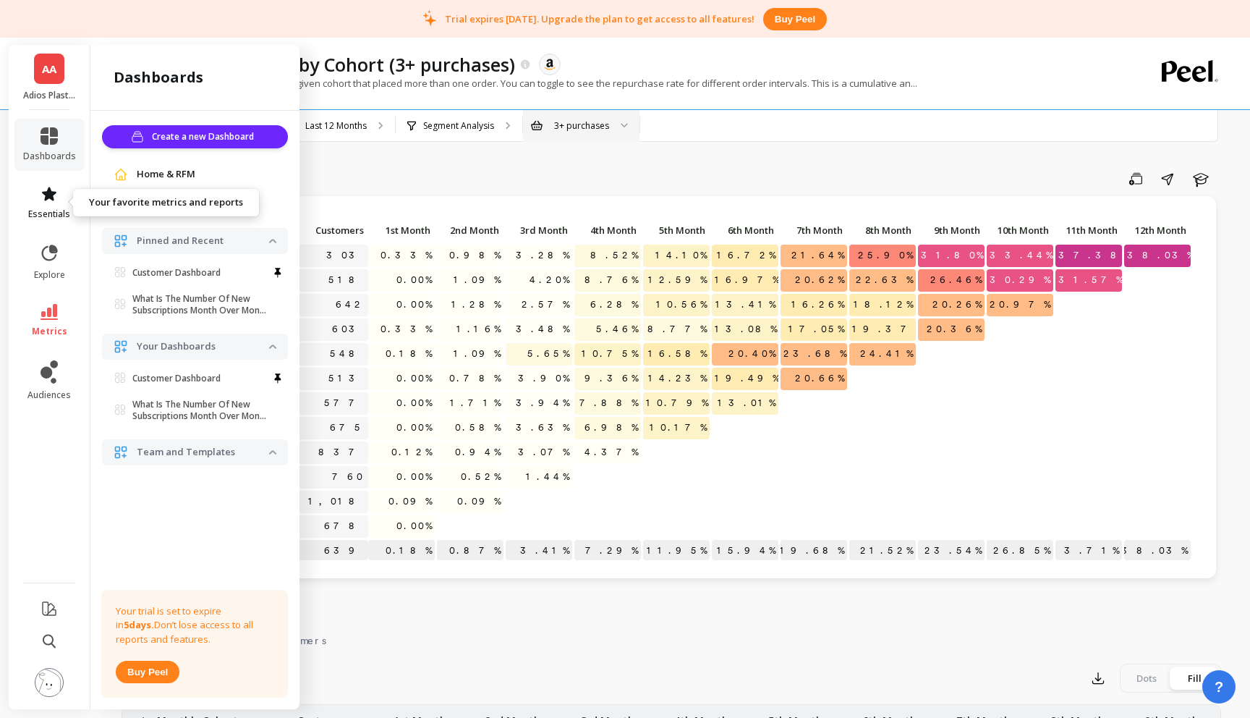
click at [58, 197] on link "essentials" at bounding box center [49, 202] width 53 height 35
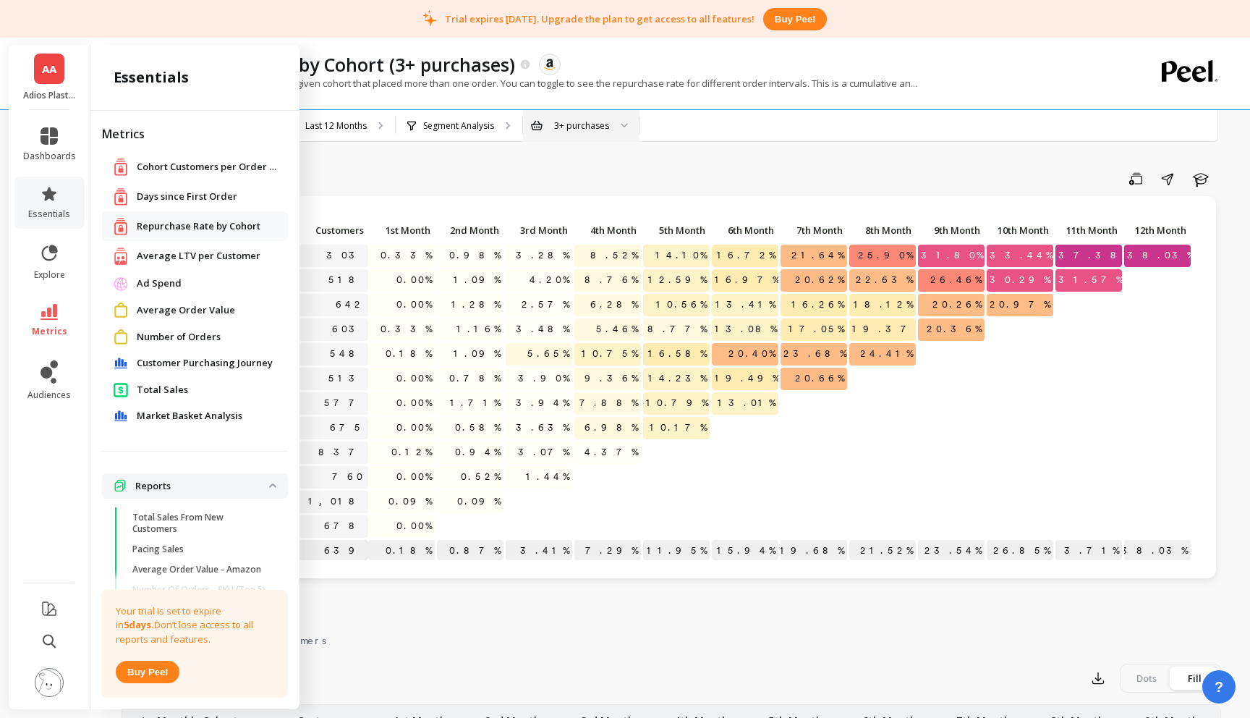
click at [155, 389] on span "Total Sales" at bounding box center [162, 390] width 51 height 14
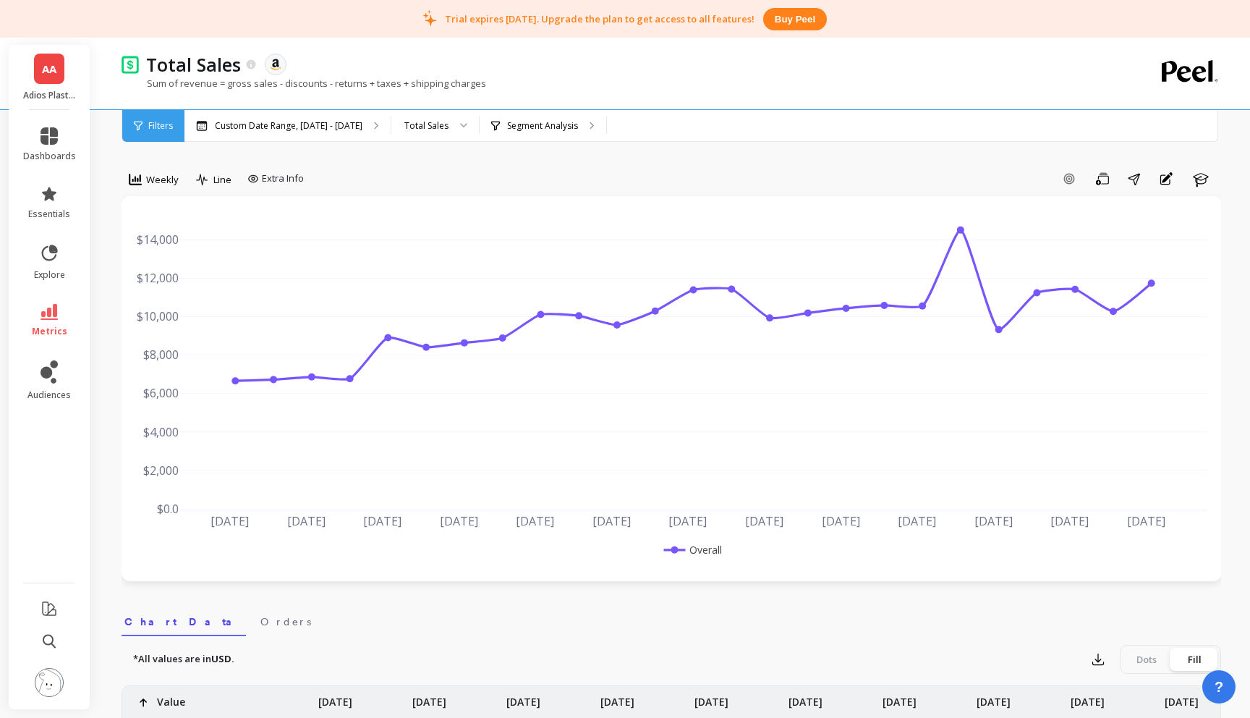
click at [125, 65] on img at bounding box center [130, 64] width 17 height 18
click at [441, 121] on div "Total Sales" at bounding box center [426, 126] width 44 height 14
click at [252, 64] on icon at bounding box center [251, 63] width 9 height 9
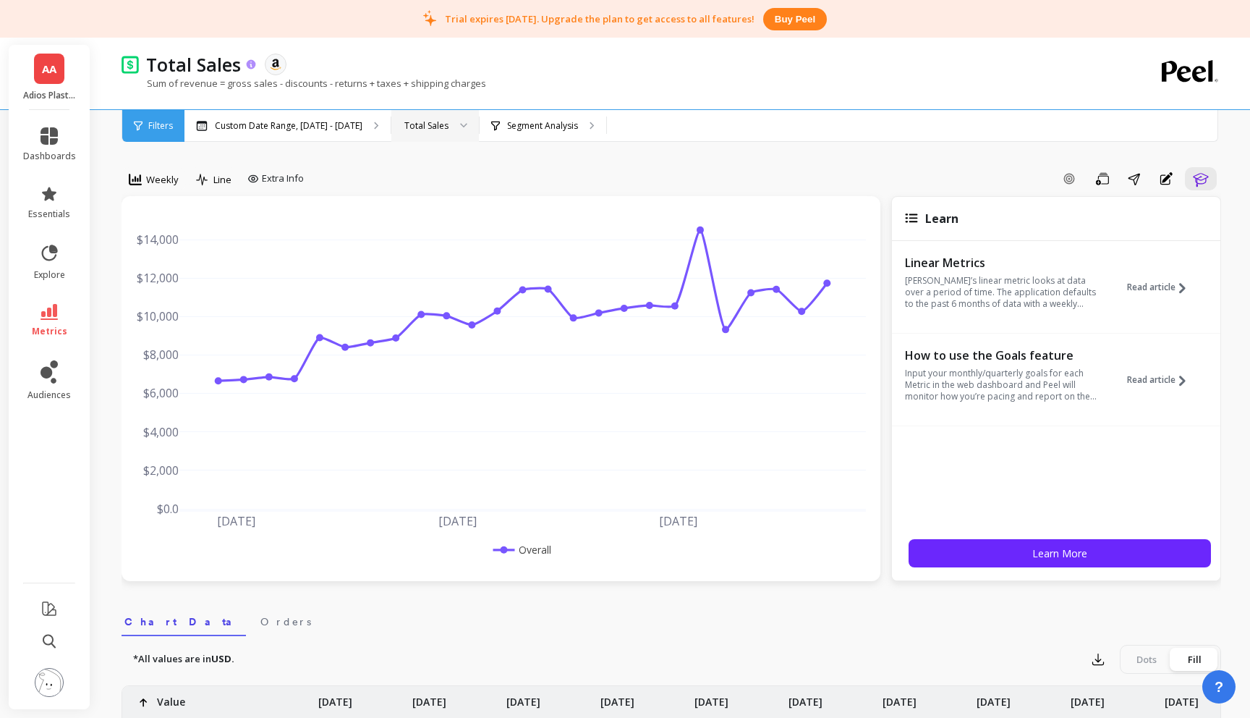
click at [252, 64] on icon at bounding box center [251, 63] width 9 height 9
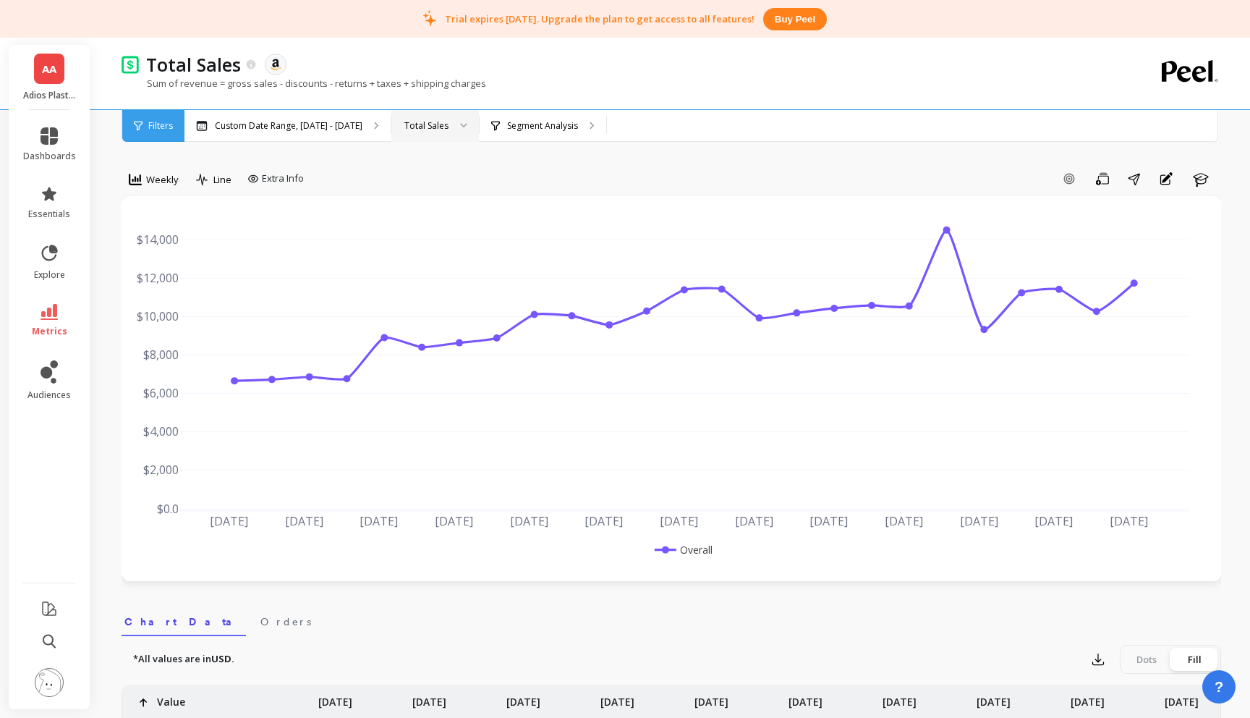
click at [136, 64] on img at bounding box center [130, 64] width 17 height 18
click at [130, 64] on img at bounding box center [130, 64] width 17 height 18
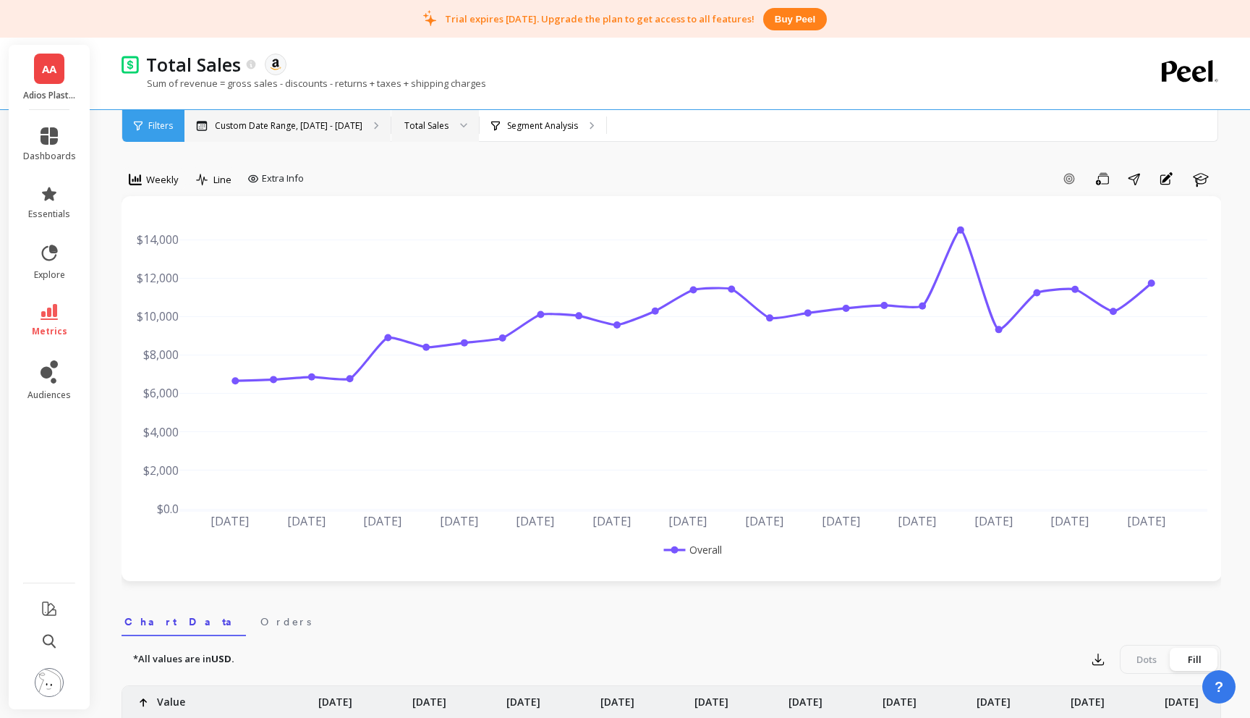
click at [340, 118] on div "Custom Date Range, [DATE] - [DATE]" at bounding box center [288, 126] width 206 height 32
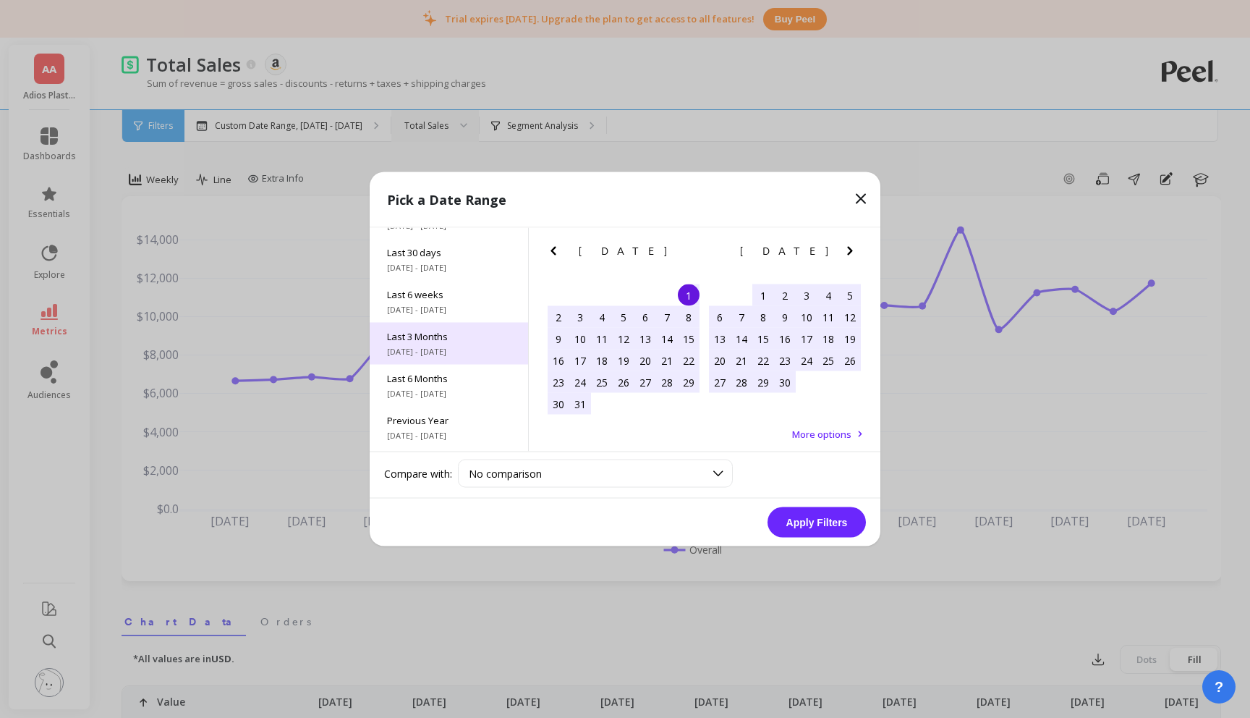
scroll to position [124, 0]
click at [427, 347] on span "[DATE] - [DATE]" at bounding box center [449, 350] width 124 height 12
click at [789, 510] on button "Apply Filters" at bounding box center [817, 522] width 98 height 30
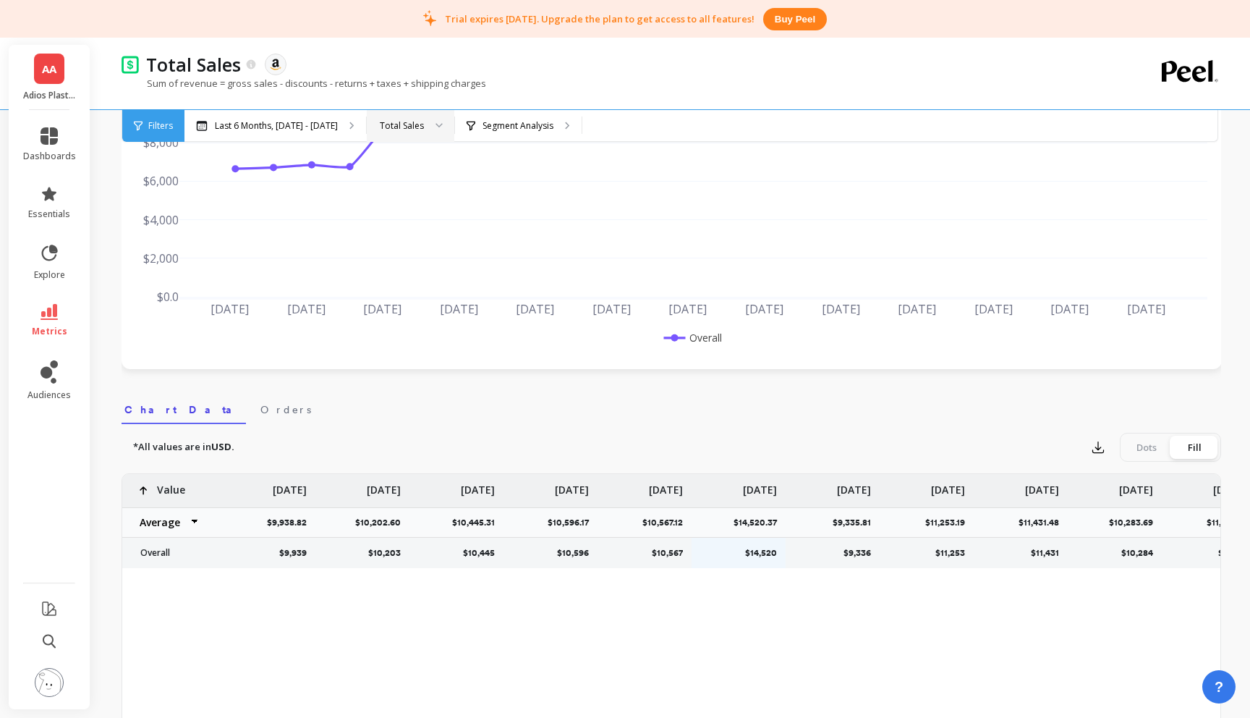
scroll to position [0, 1398]
